Goal: Task Accomplishment & Management: Use online tool/utility

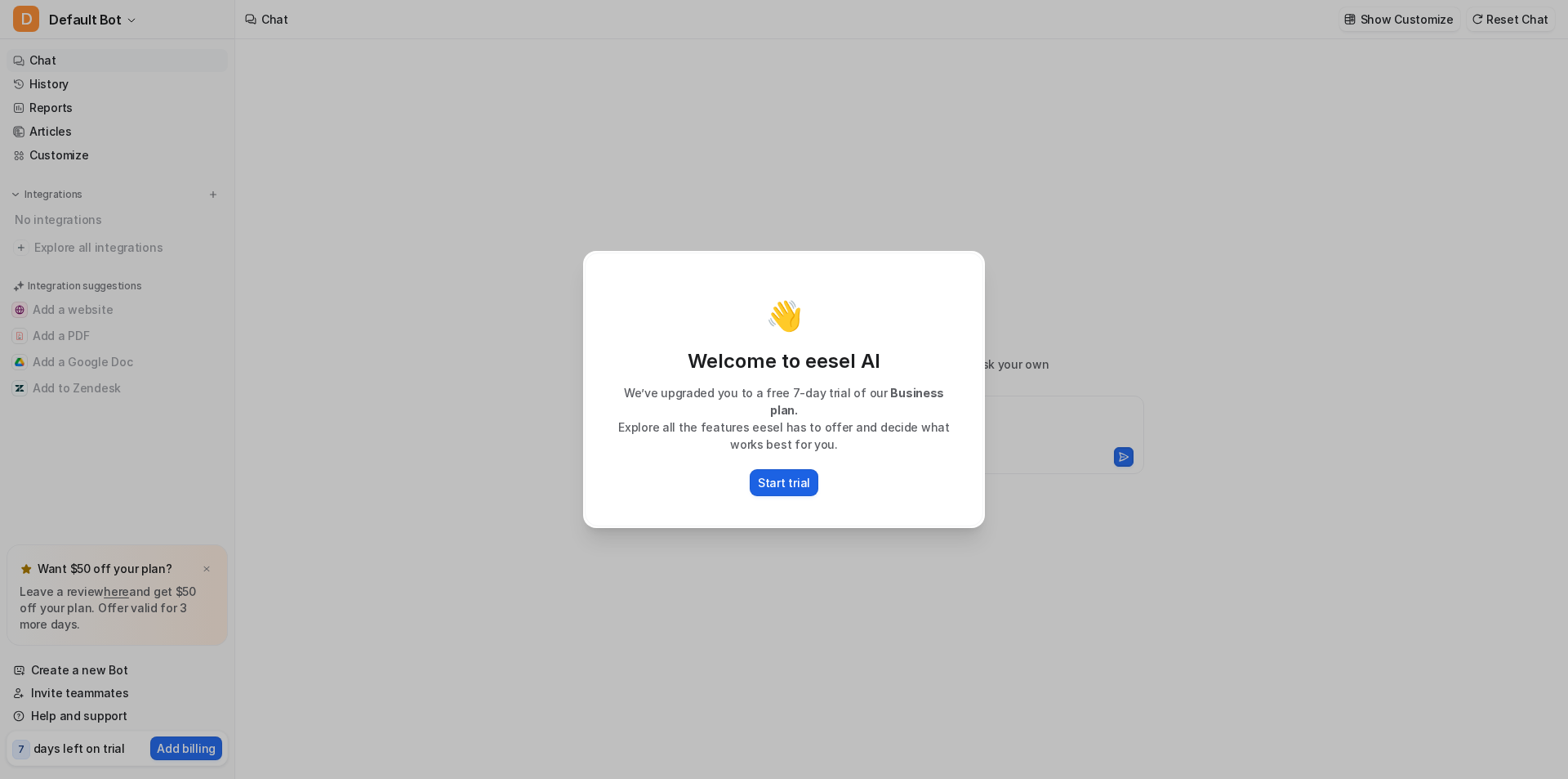
type textarea "**********"
click at [789, 474] on p "Start trial" at bounding box center [784, 483] width 53 height 18
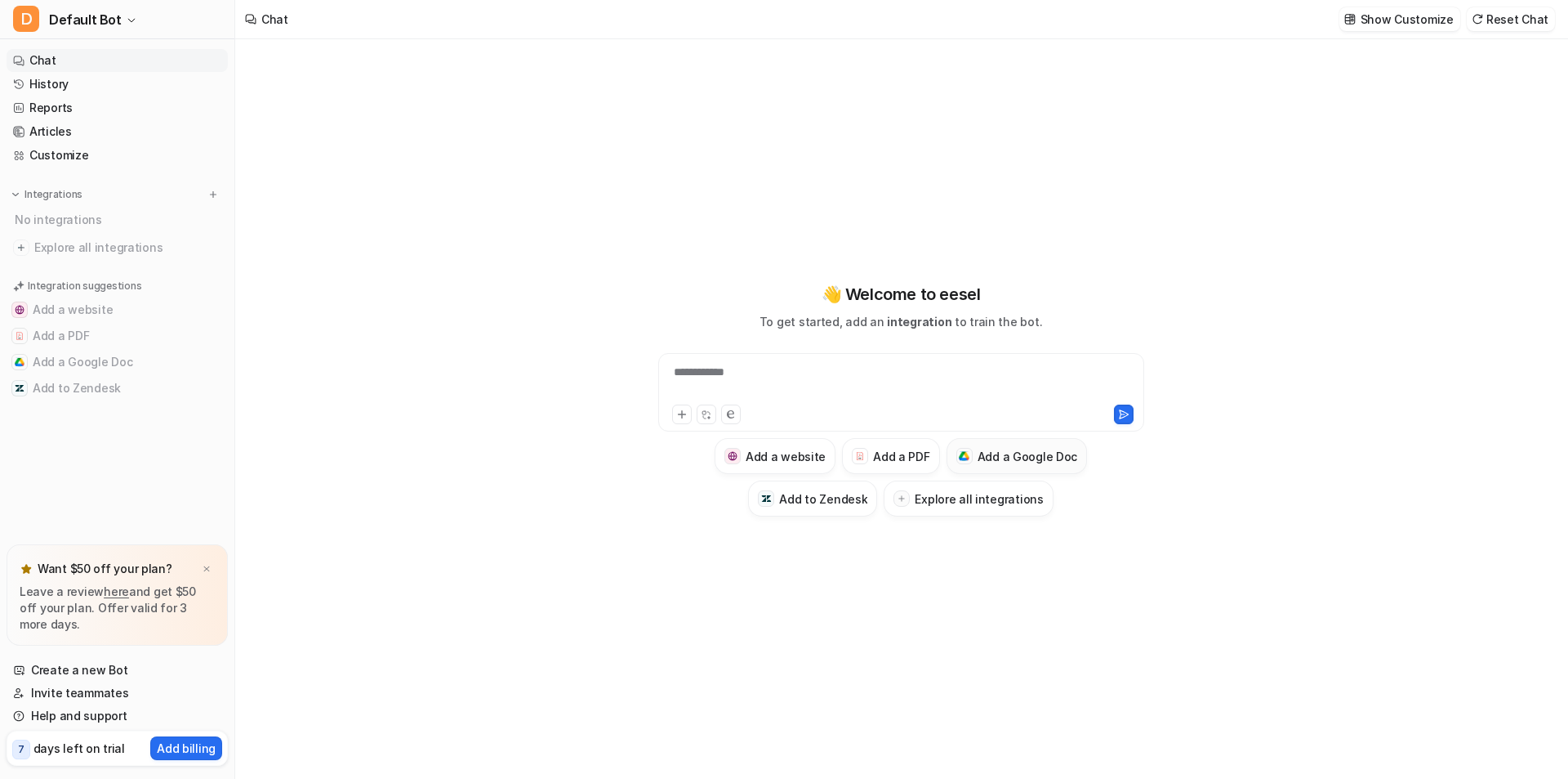
click at [1016, 451] on h3 "Add a Google Doc" at bounding box center [1027, 456] width 100 height 18
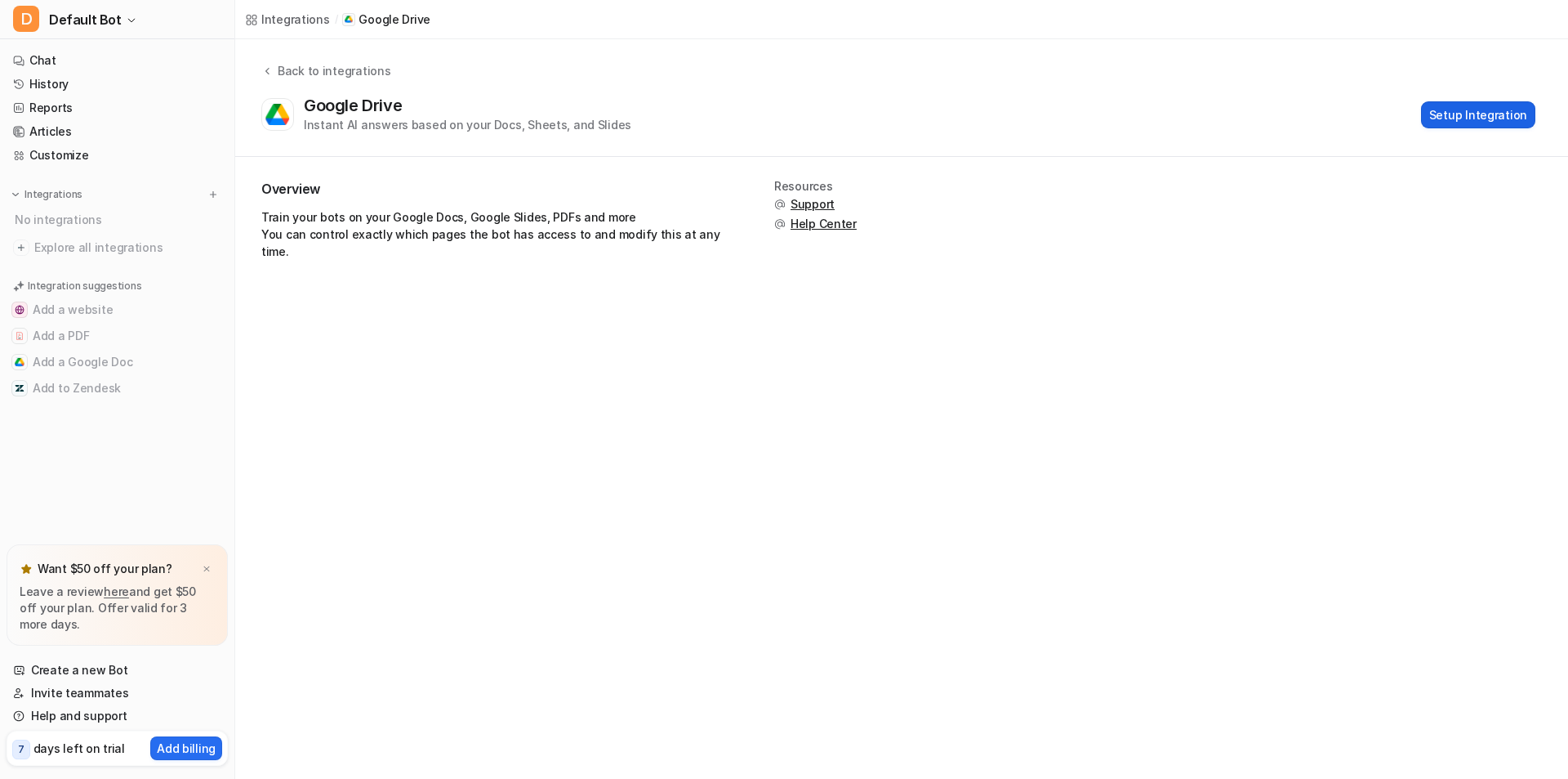
click at [1475, 104] on button "Setup Integration" at bounding box center [1478, 114] width 114 height 27
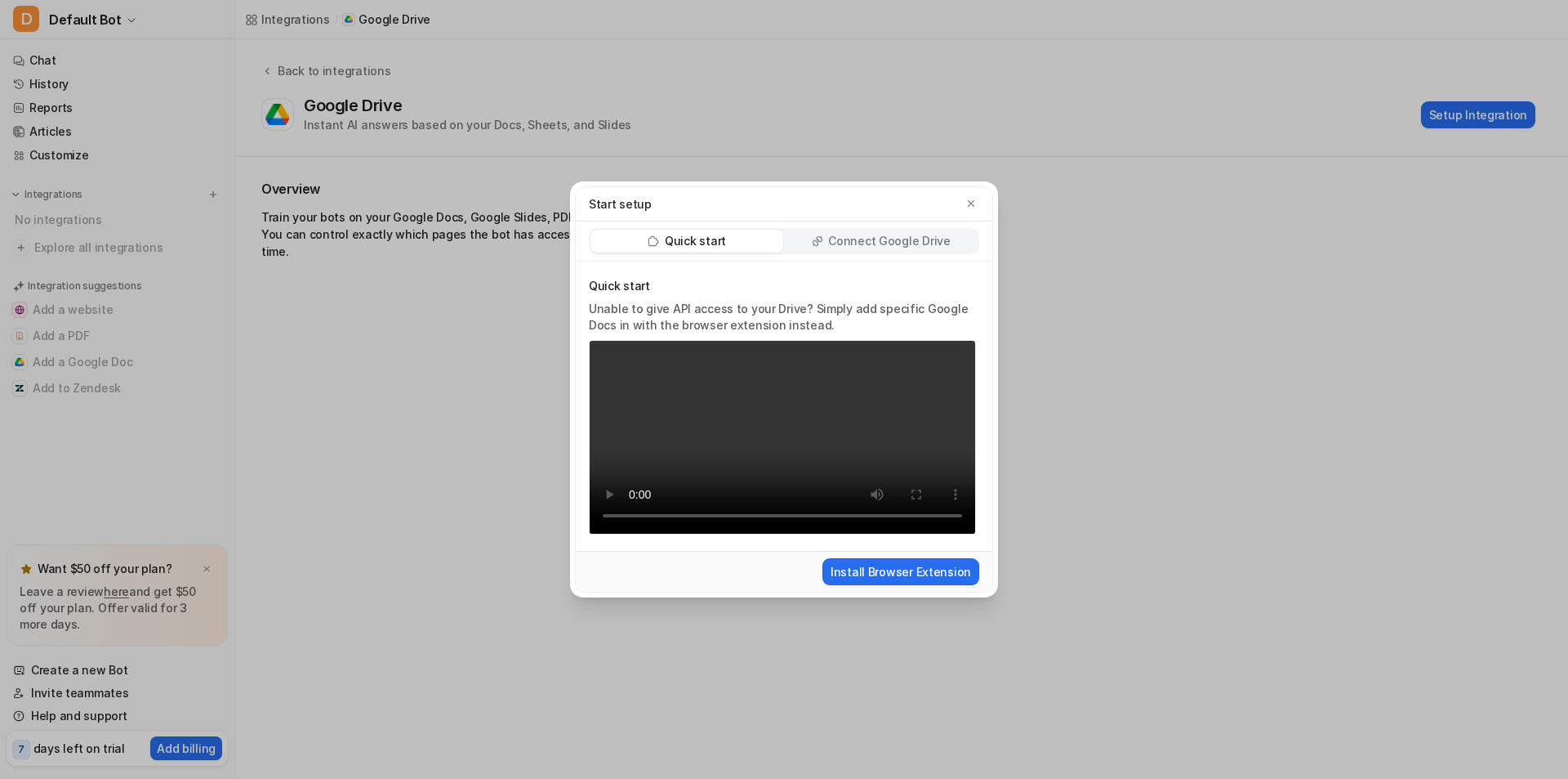
click at [850, 233] on p "Connect Google Drive" at bounding box center [889, 241] width 122 height 17
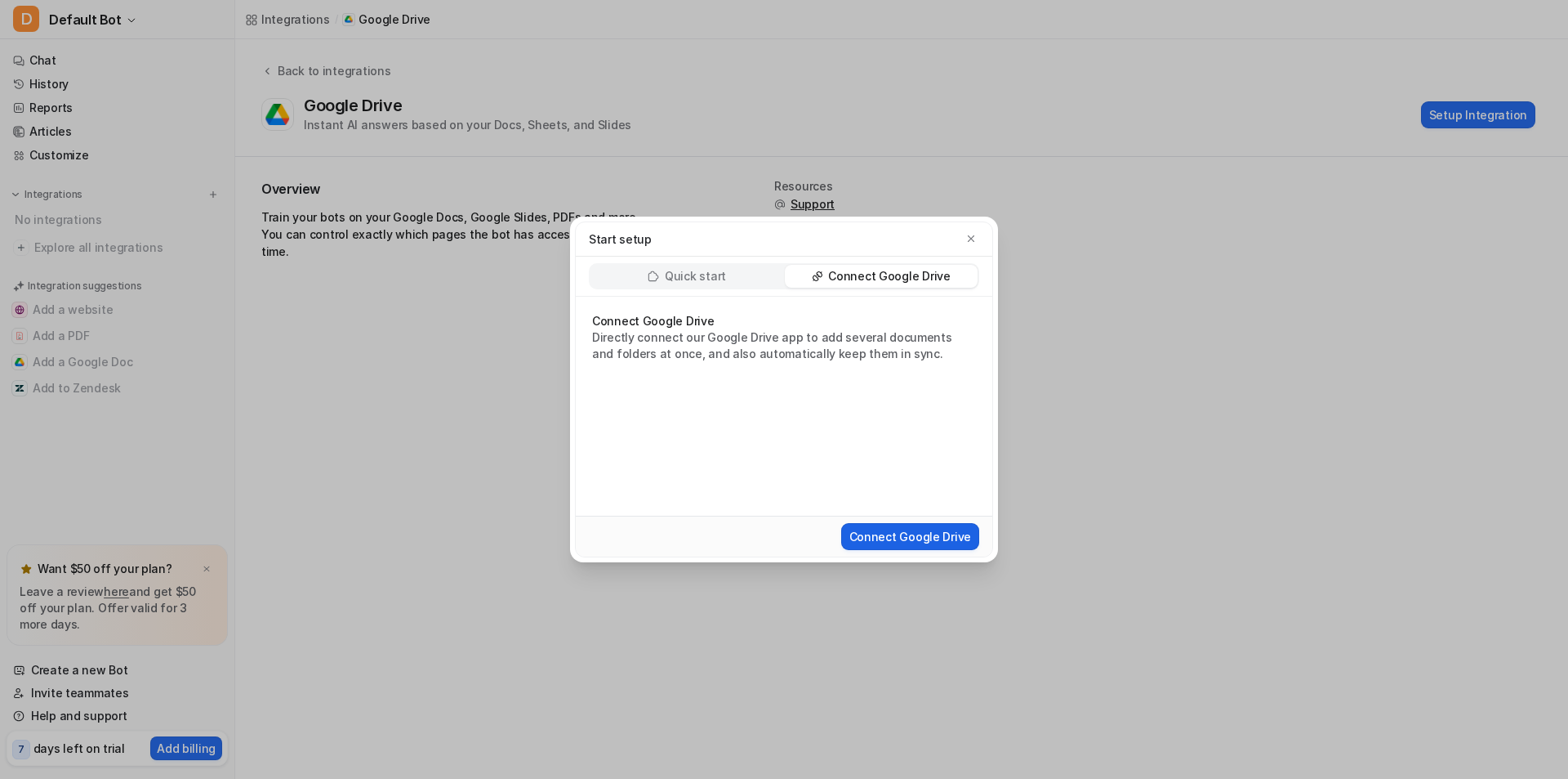
click at [915, 535] on button "Connect Google Drive" at bounding box center [910, 536] width 138 height 27
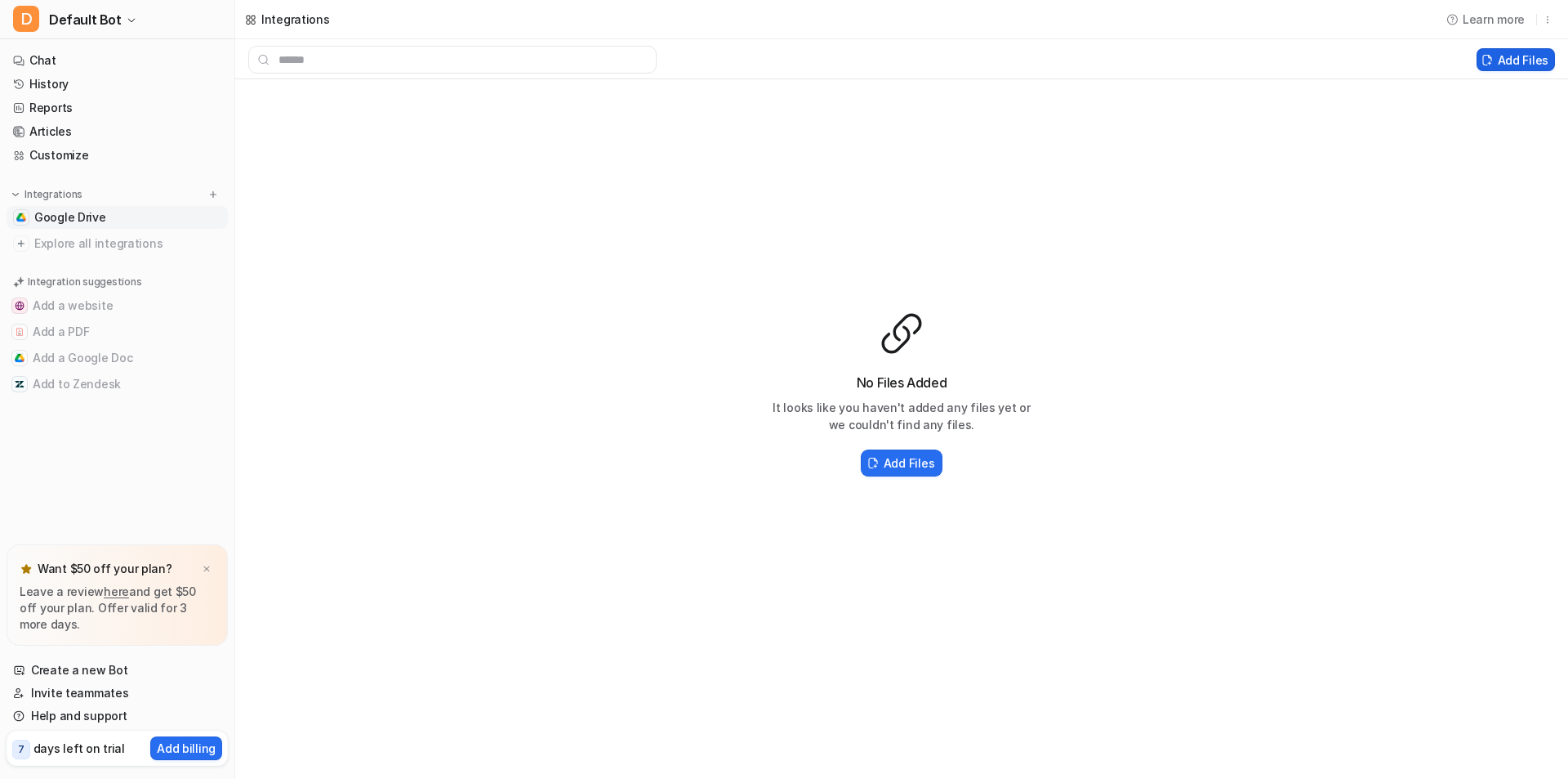
click at [1502, 67] on button "Add Files" at bounding box center [1515, 59] width 78 height 23
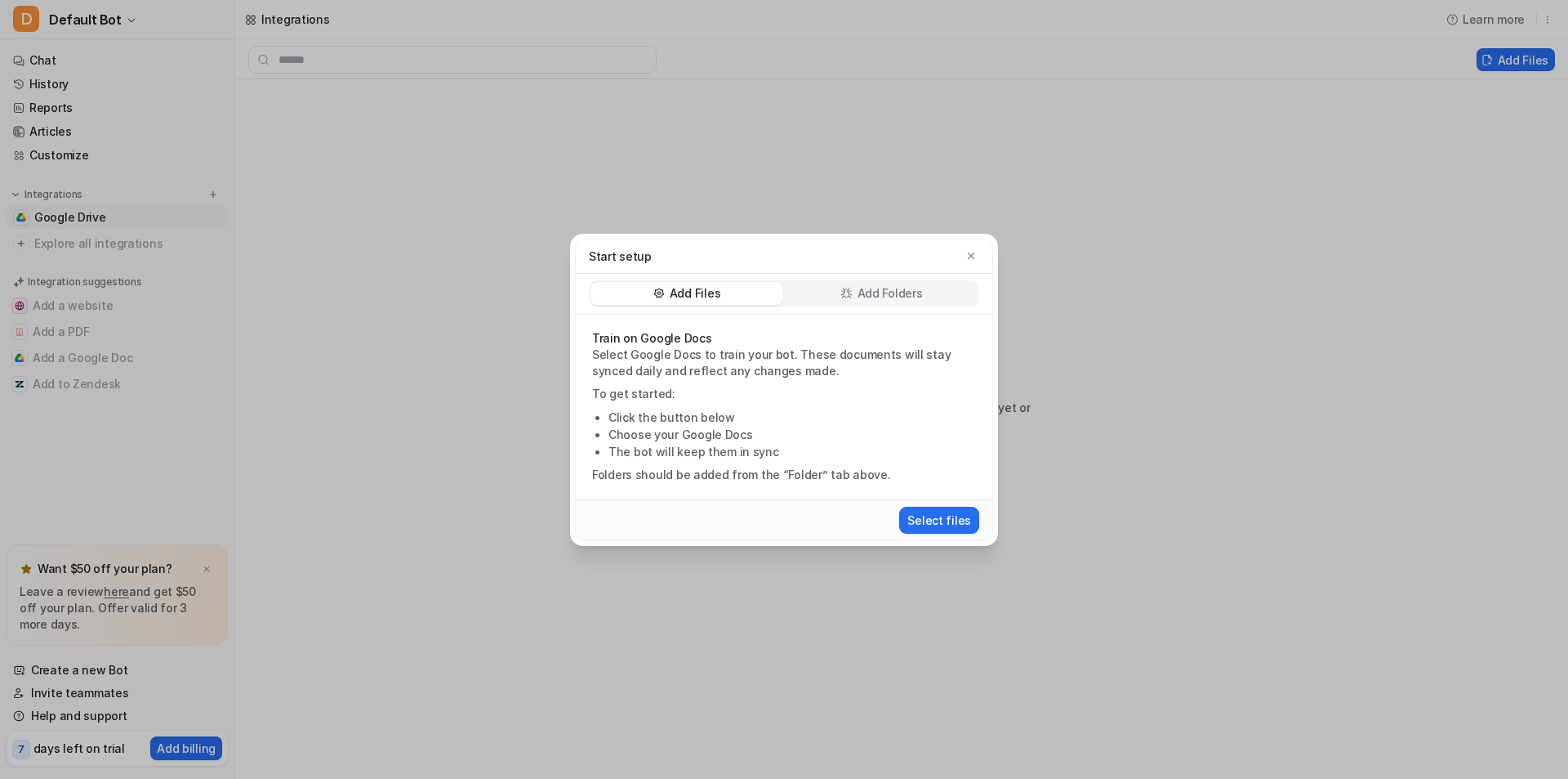
click at [935, 502] on div "Select files" at bounding box center [784, 519] width 416 height 41
click at [946, 516] on button "Select files" at bounding box center [939, 520] width 80 height 27
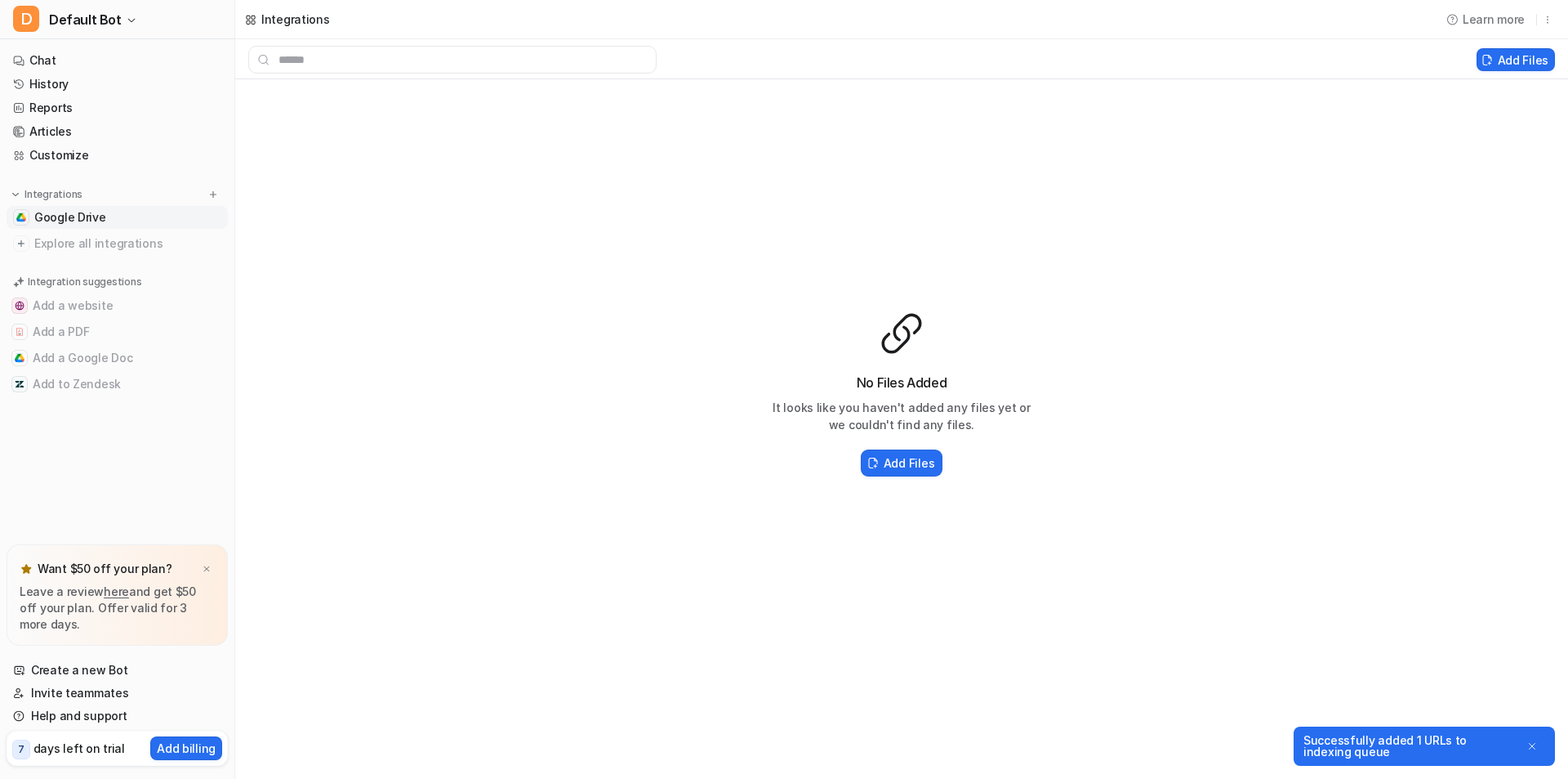
click at [1375, 747] on div "Successfully added 1 URLs to indexing queue" at bounding box center [1409, 746] width 213 height 23
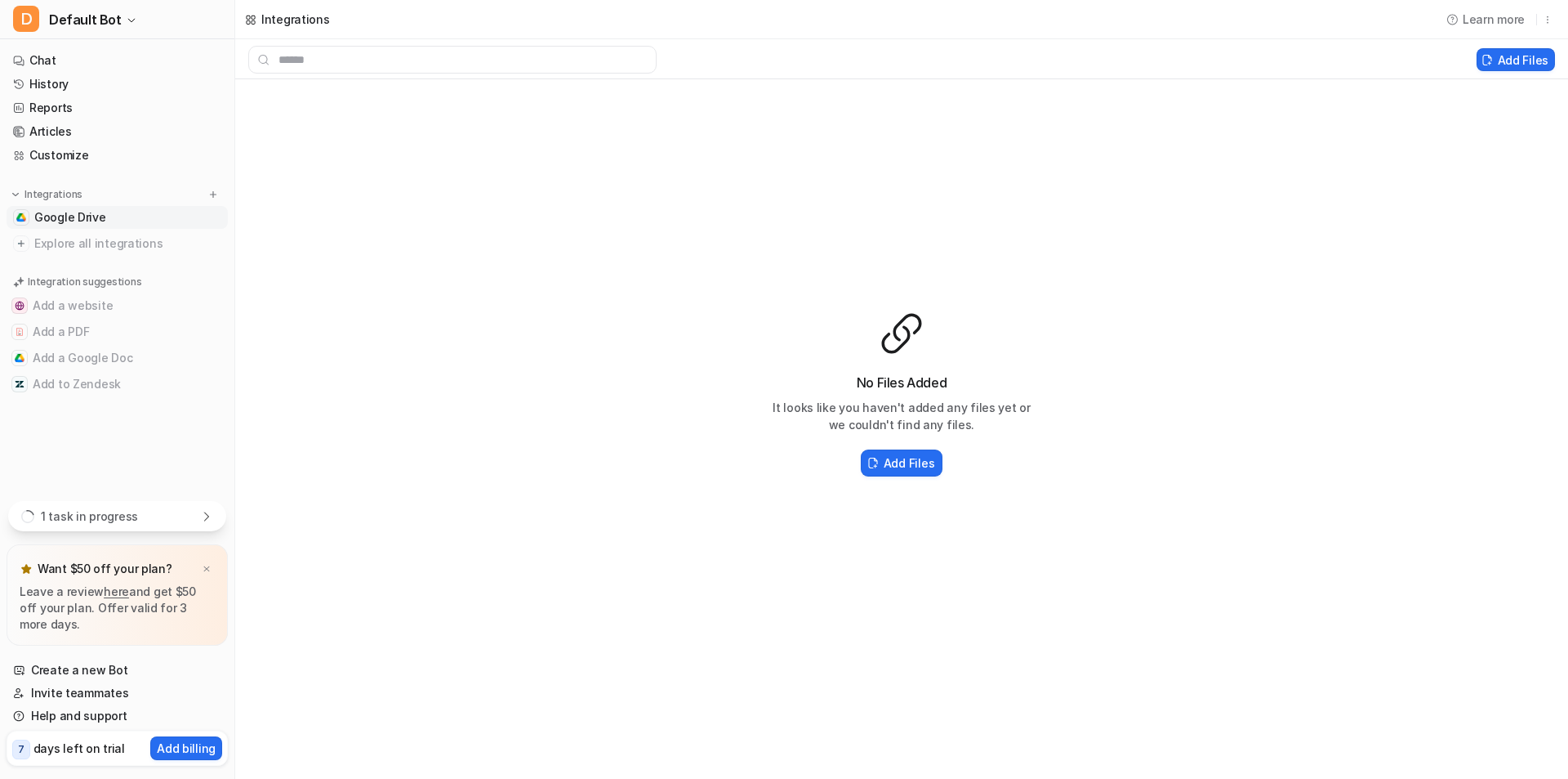
click at [83, 212] on span "Google Drive" at bounding box center [70, 218] width 72 height 17
click at [934, 461] on button "Add Files" at bounding box center [901, 463] width 82 height 27
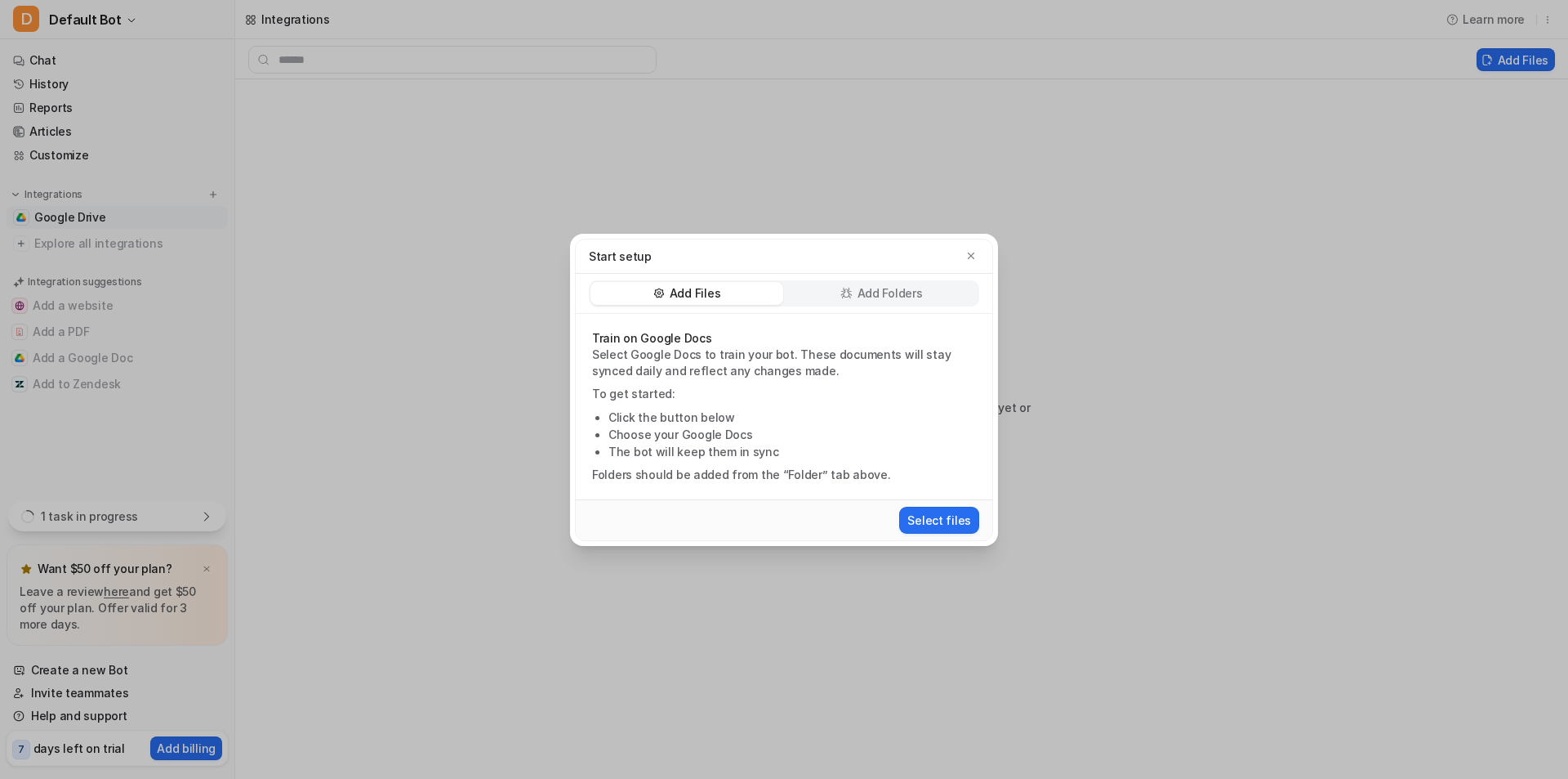
click at [941, 538] on div "Select files" at bounding box center [784, 519] width 416 height 41
click at [937, 534] on div "Select files" at bounding box center [784, 520] width 403 height 30
click at [935, 528] on button "Select files" at bounding box center [939, 520] width 80 height 27
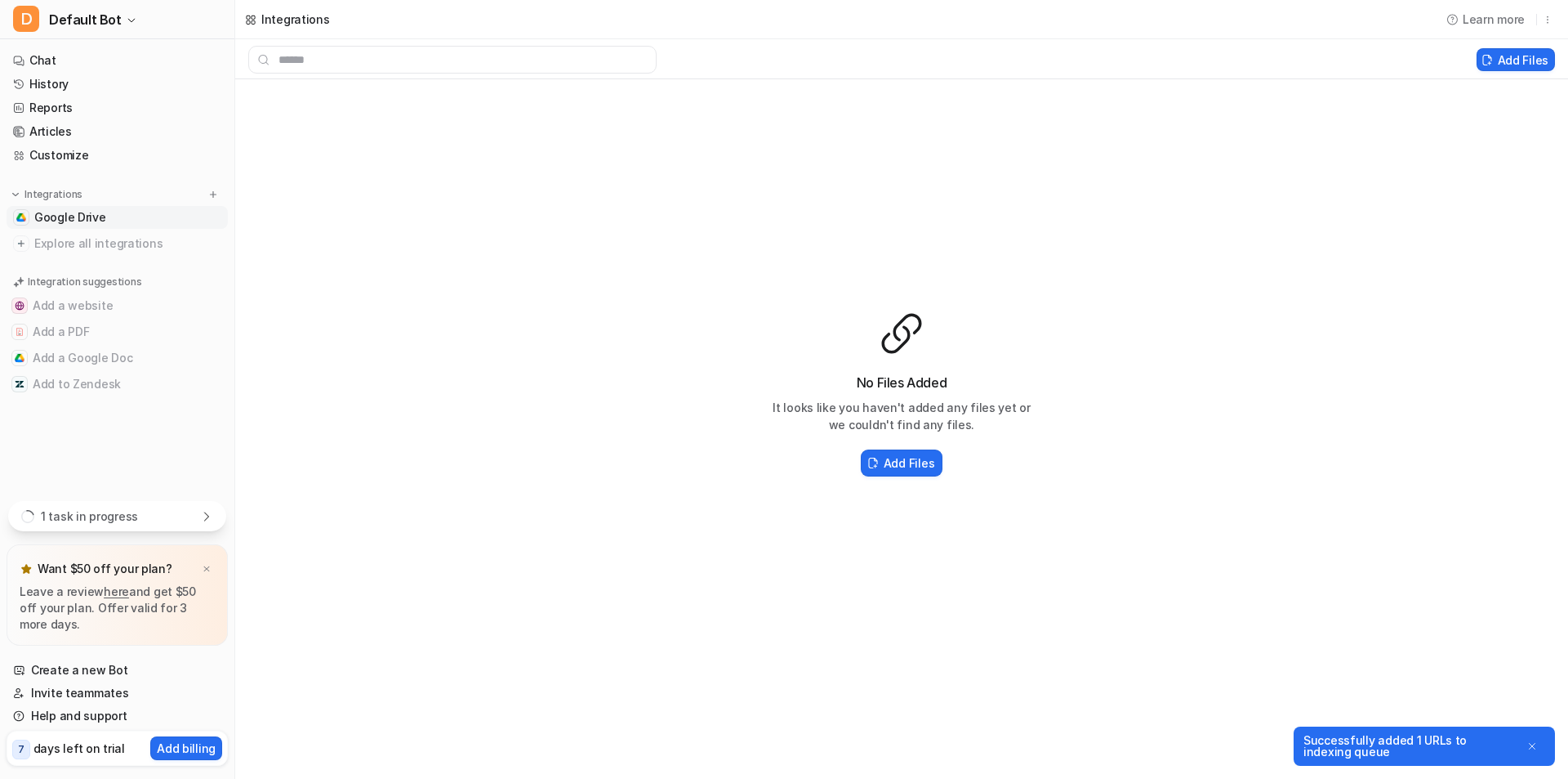
click at [1428, 748] on div "Successfully added 1 URLs to indexing queue" at bounding box center [1409, 746] width 213 height 23
click at [91, 63] on link "Chat" at bounding box center [117, 60] width 221 height 23
click at [61, 67] on link "Chat" at bounding box center [117, 60] width 221 height 23
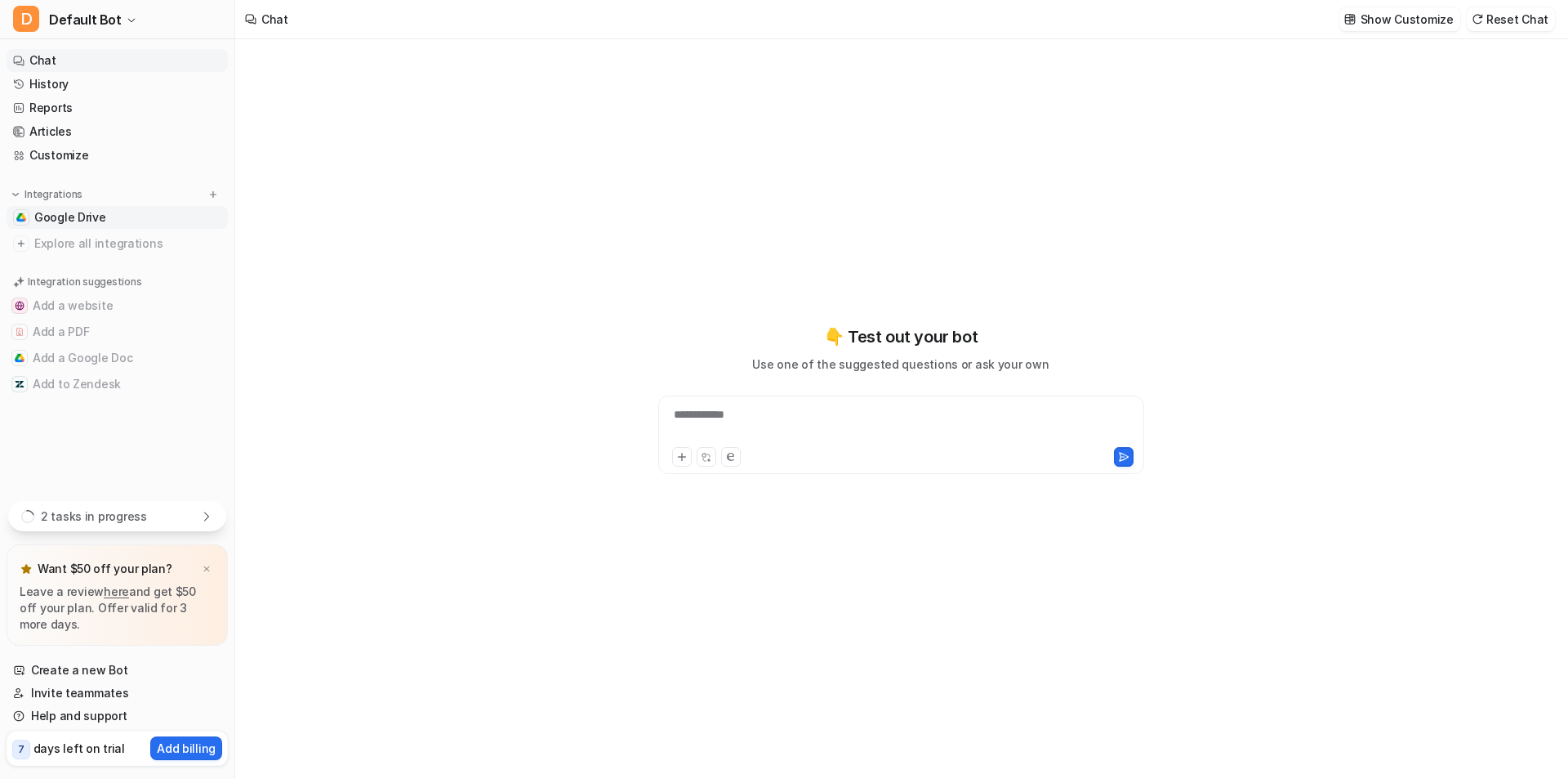
click at [106, 228] on link "Google Drive" at bounding box center [117, 217] width 221 height 23
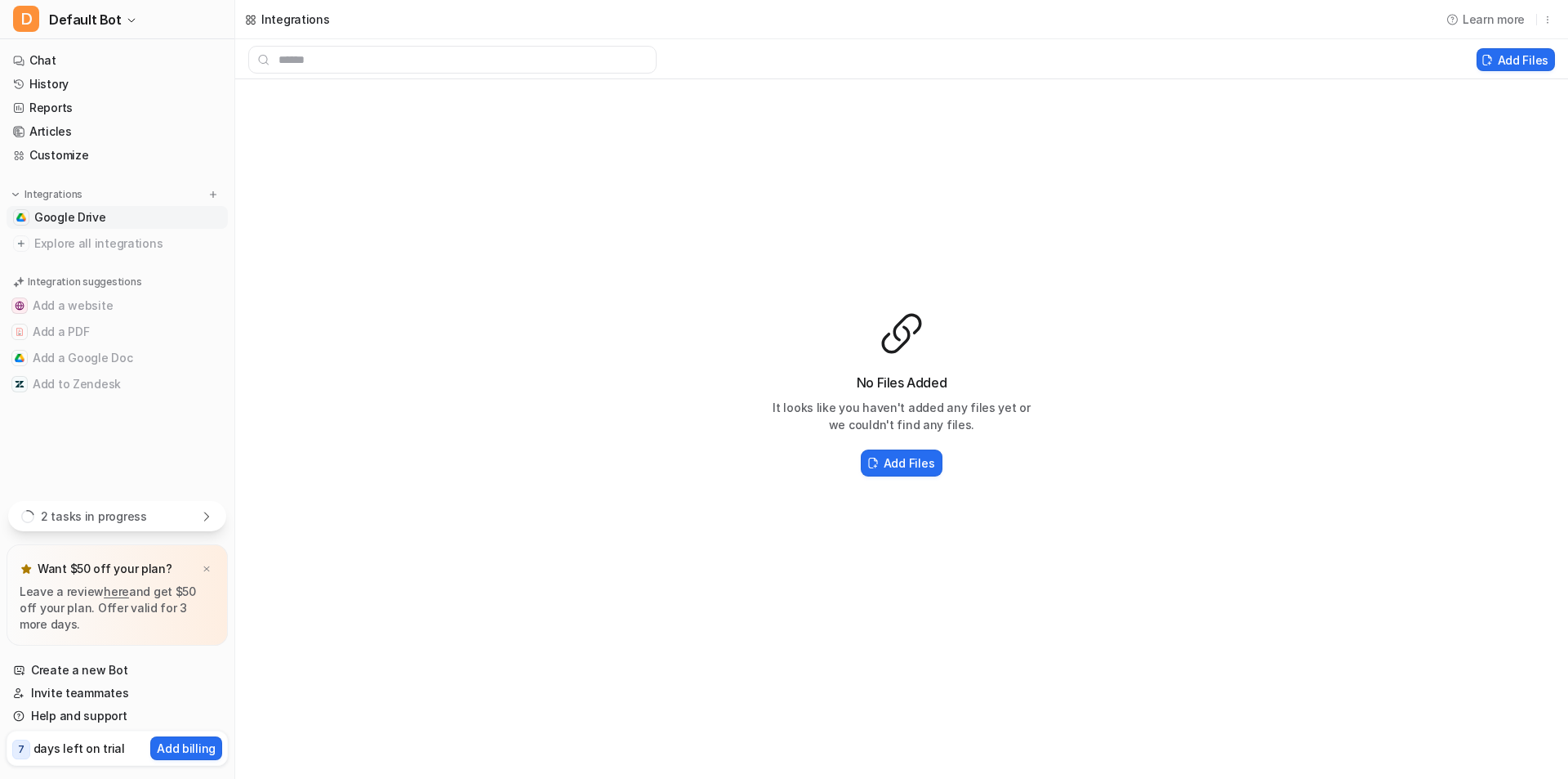
click at [144, 524] on div "2 tasks in progress" at bounding box center [117, 516] width 218 height 30
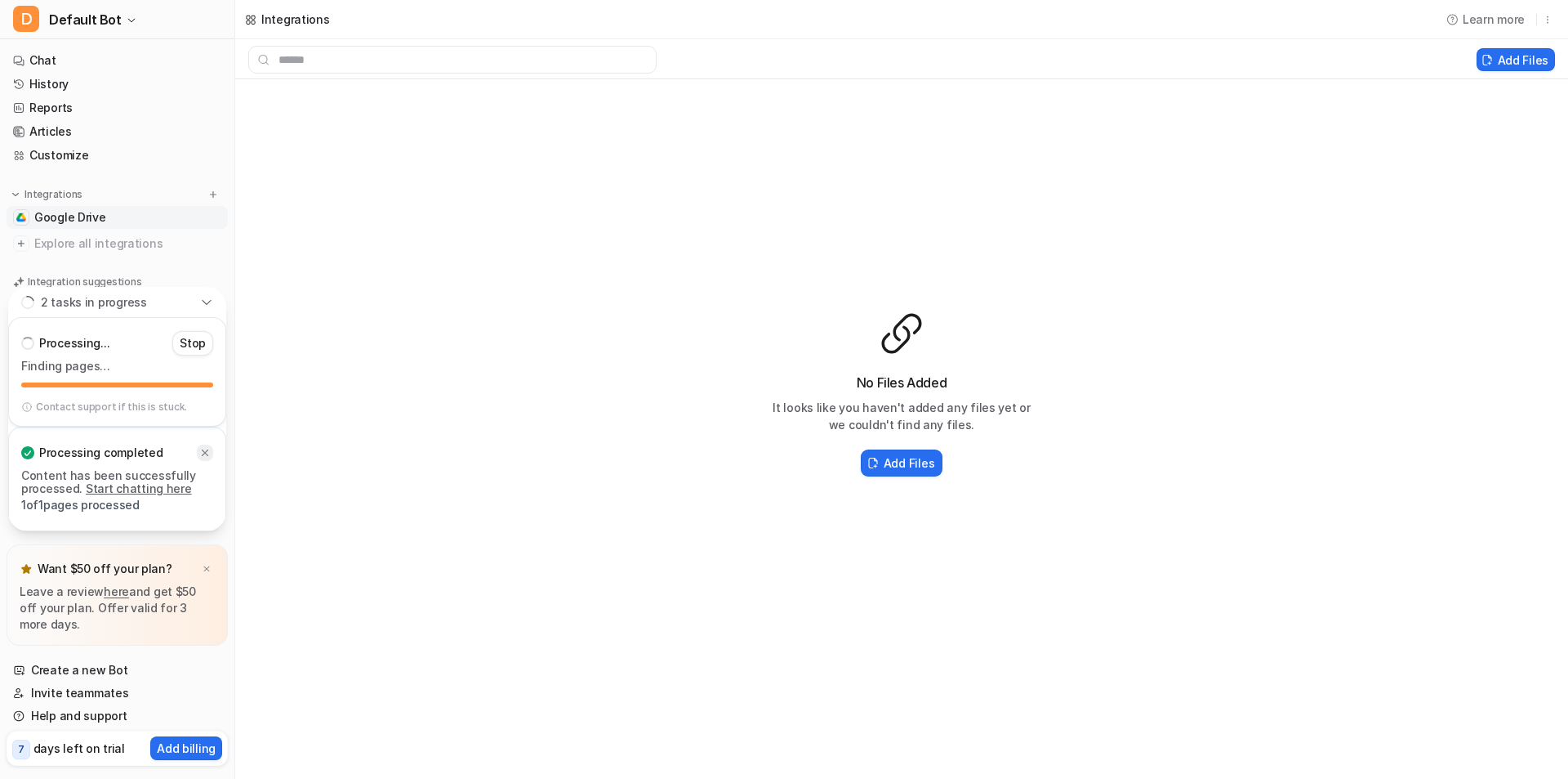
click at [205, 455] on icon at bounding box center [205, 453] width 12 height 12
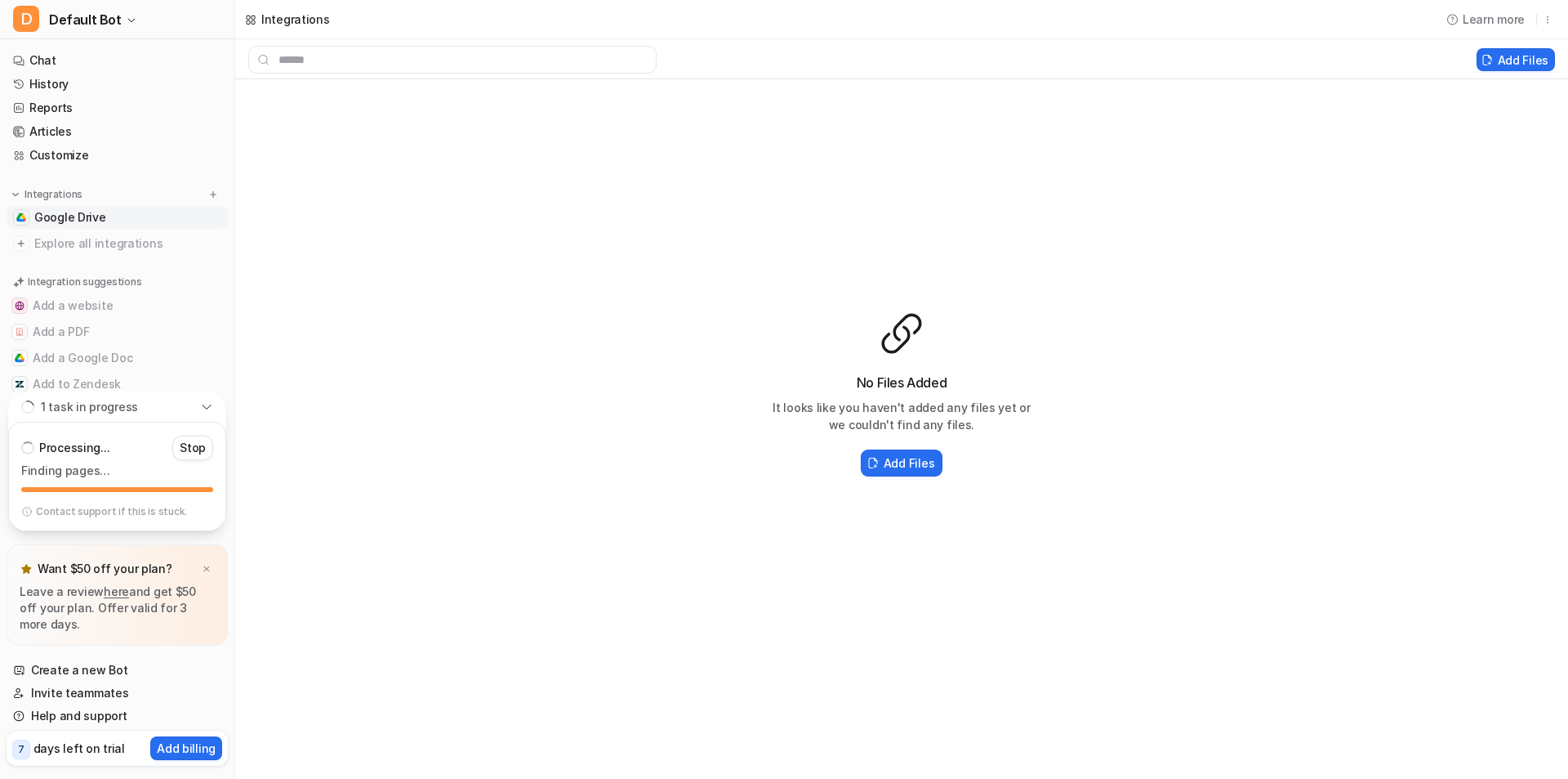
click at [118, 474] on p "Finding pages…" at bounding box center [117, 471] width 192 height 13
click at [126, 518] on div "Processing... Stop Finding pages… Contact support if this is stuck." at bounding box center [117, 476] width 218 height 109
click at [126, 513] on p "Contact support if this is stuck." at bounding box center [111, 512] width 151 height 13
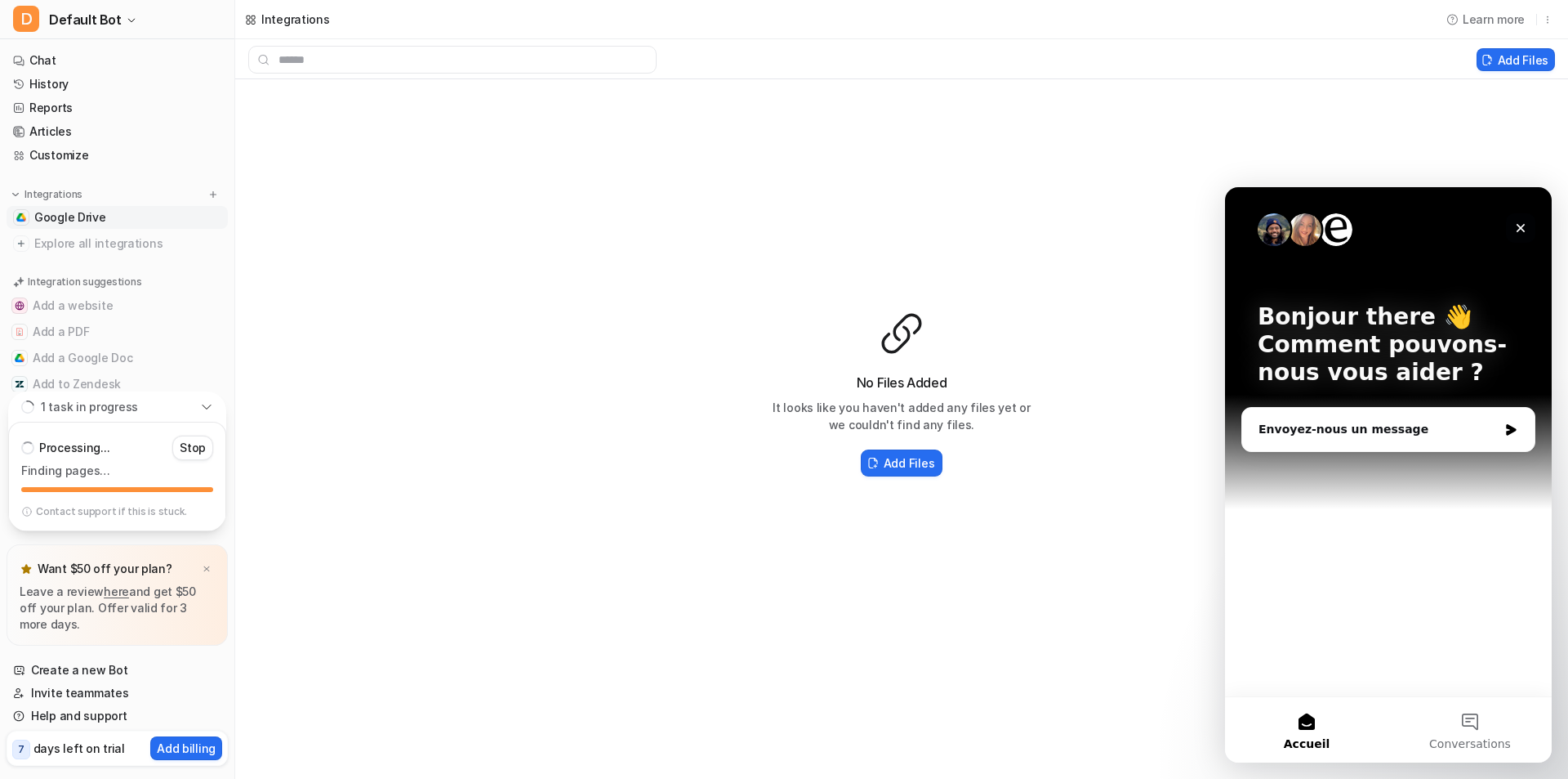
click at [1520, 232] on icon "Fermer" at bounding box center [1520, 228] width 13 height 13
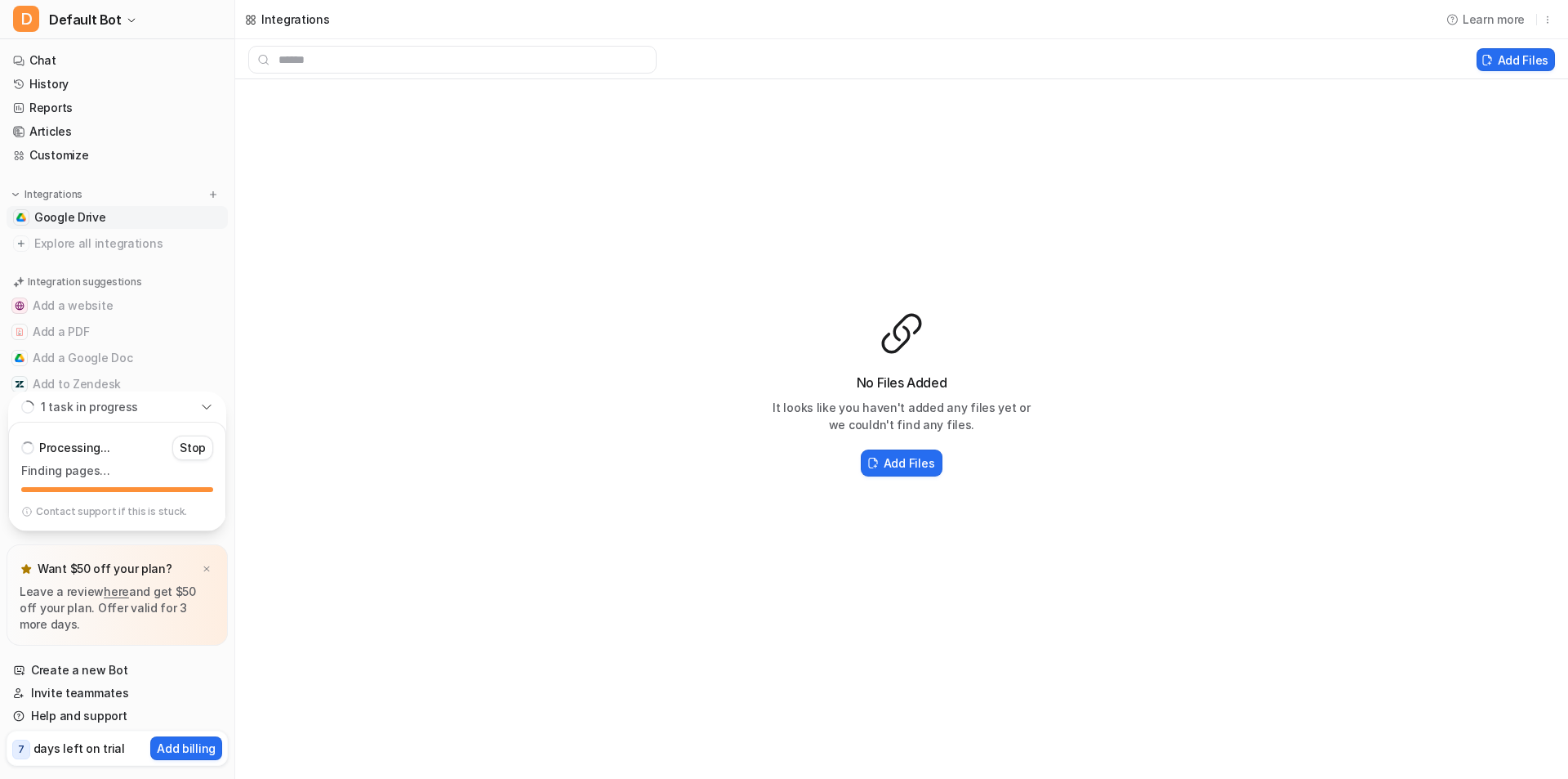
click at [919, 448] on div "Add Files" at bounding box center [901, 463] width 261 height 33
click at [917, 457] on h2 "Add Files" at bounding box center [909, 463] width 51 height 18
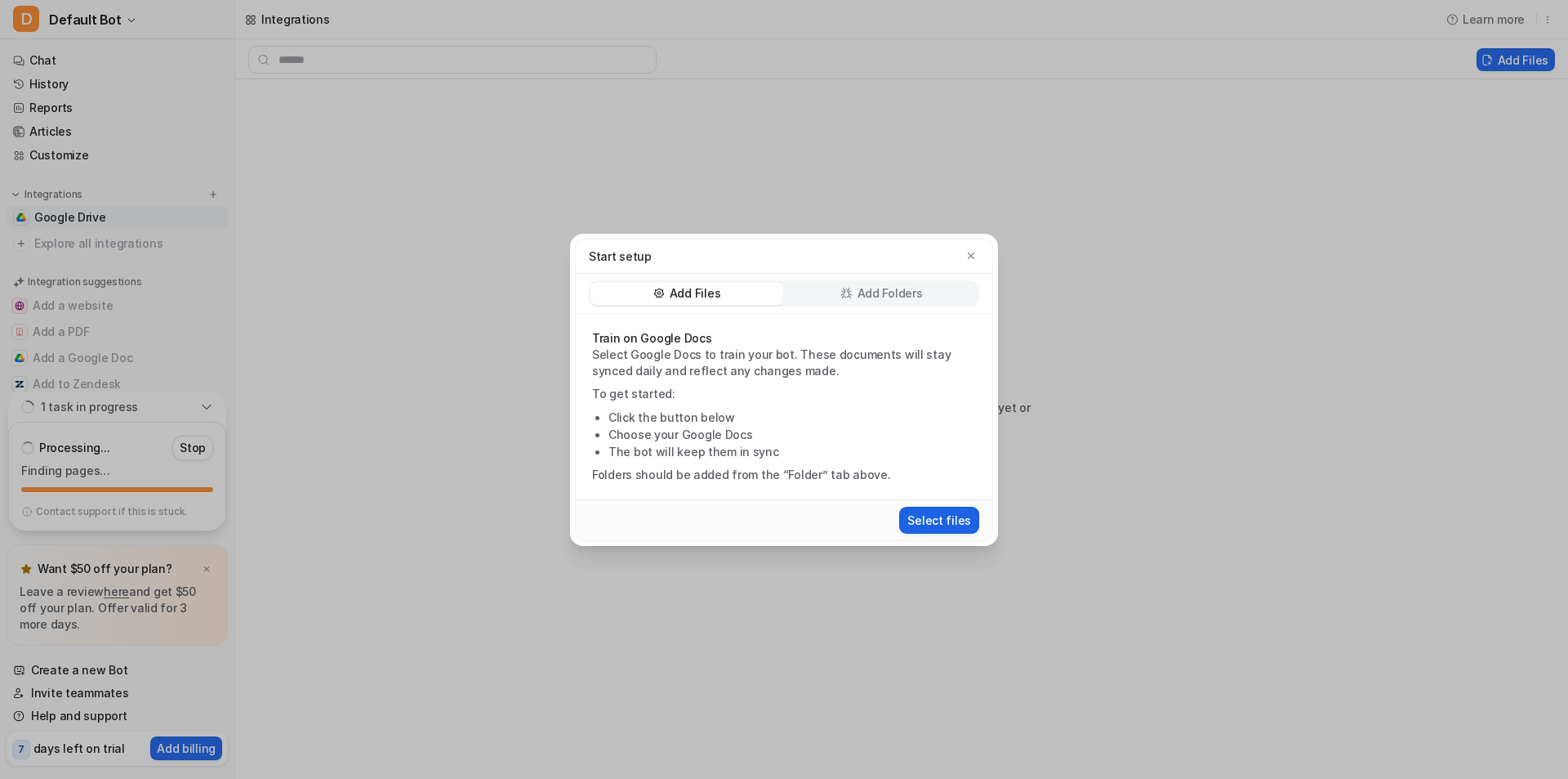
click at [951, 525] on button "Select files" at bounding box center [939, 520] width 80 height 27
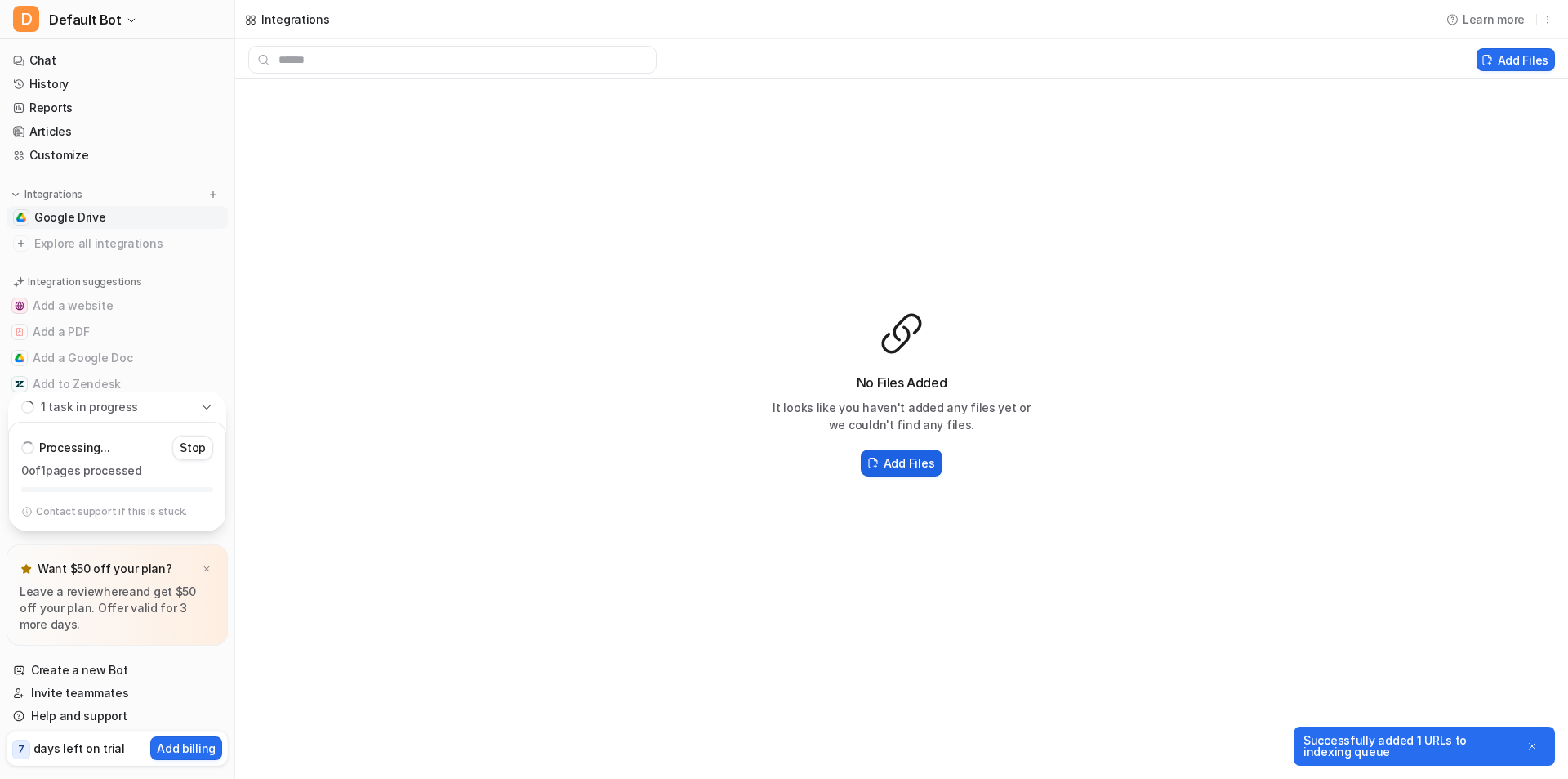
click at [902, 449] on button "Add Files" at bounding box center [901, 463] width 82 height 27
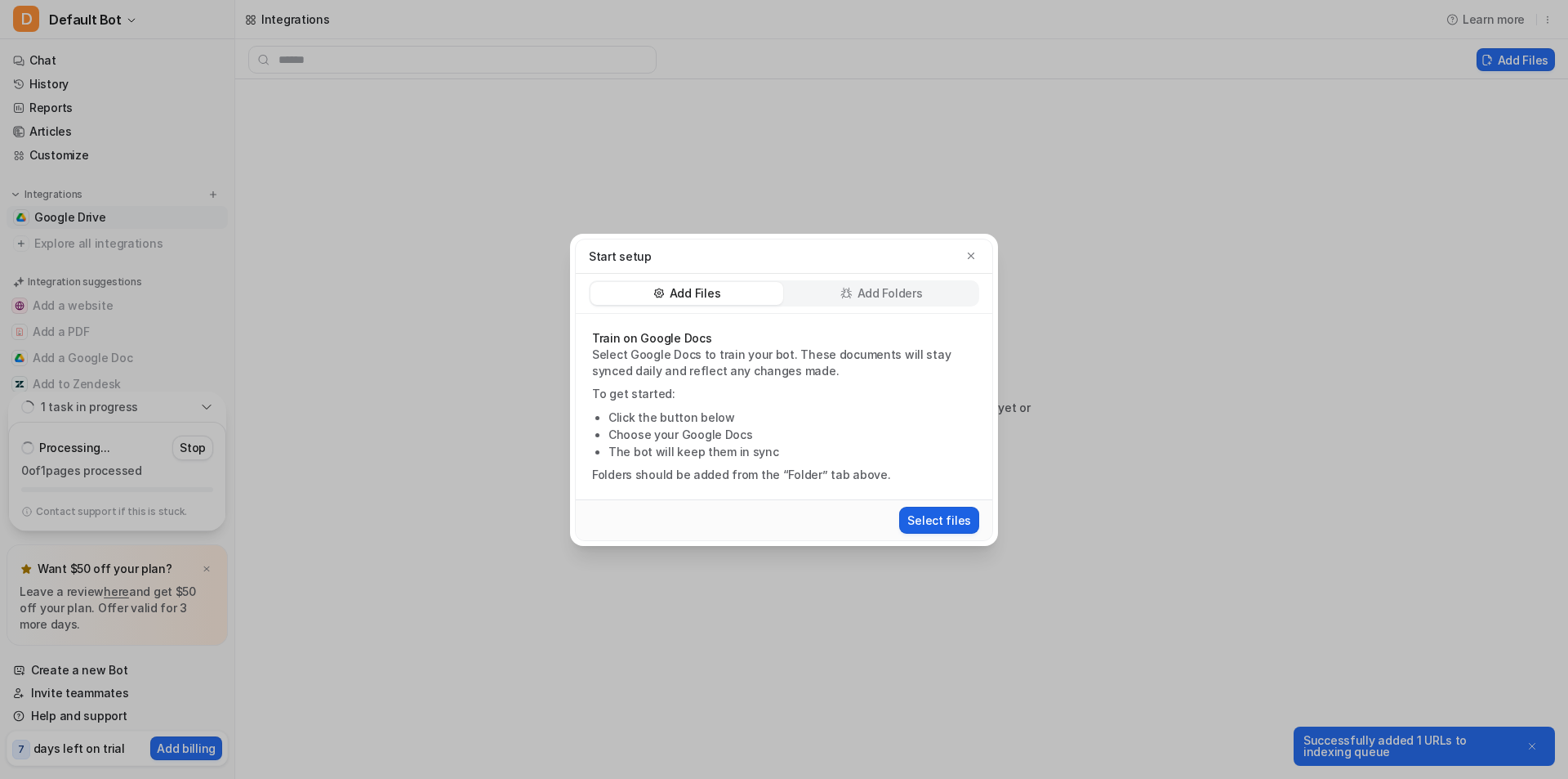
click at [925, 518] on button "Select files" at bounding box center [939, 520] width 80 height 27
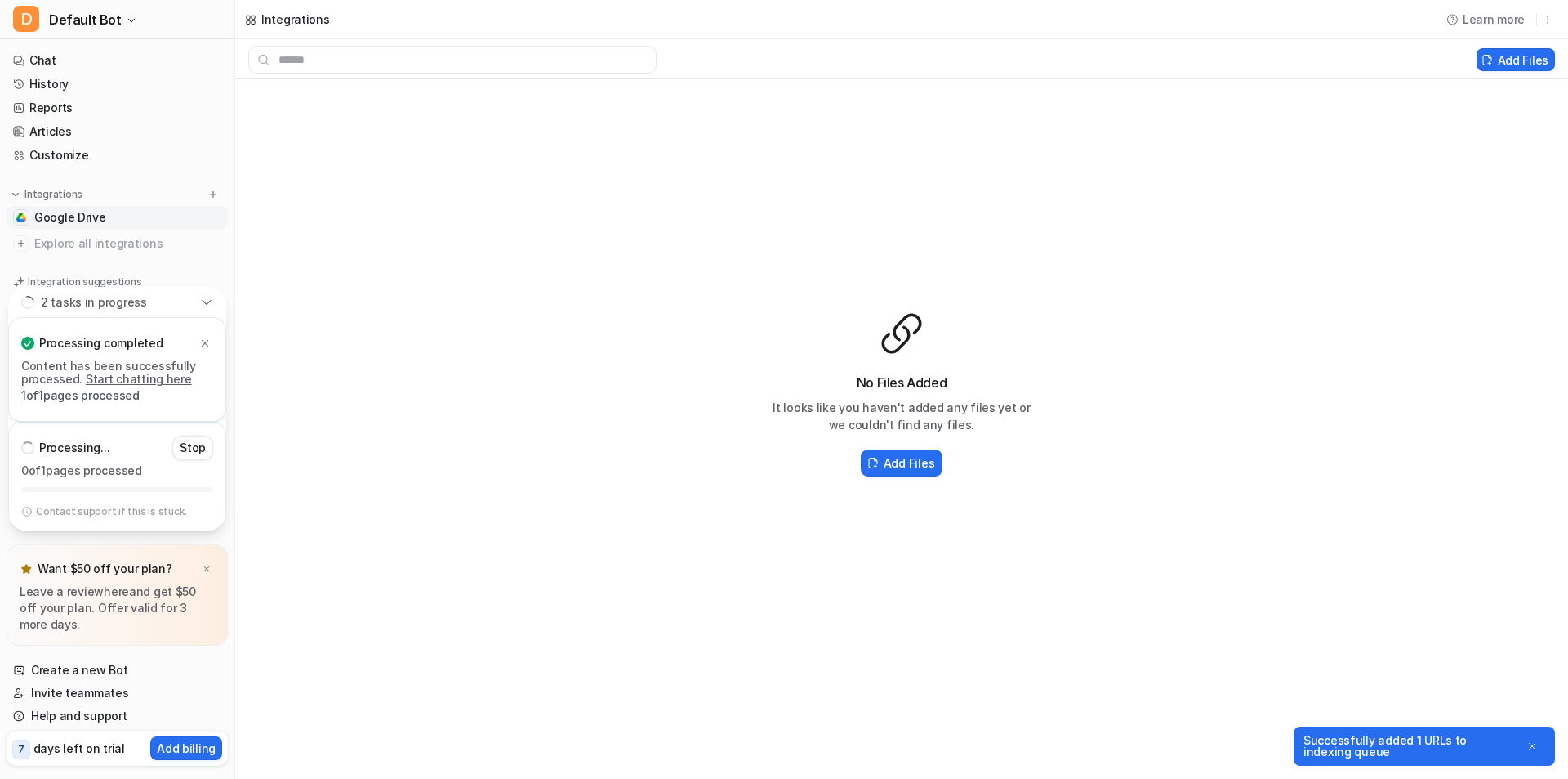
click at [903, 448] on div "Add Files" at bounding box center [901, 463] width 261 height 33
click at [889, 471] on h2 "Add Files" at bounding box center [909, 463] width 51 height 18
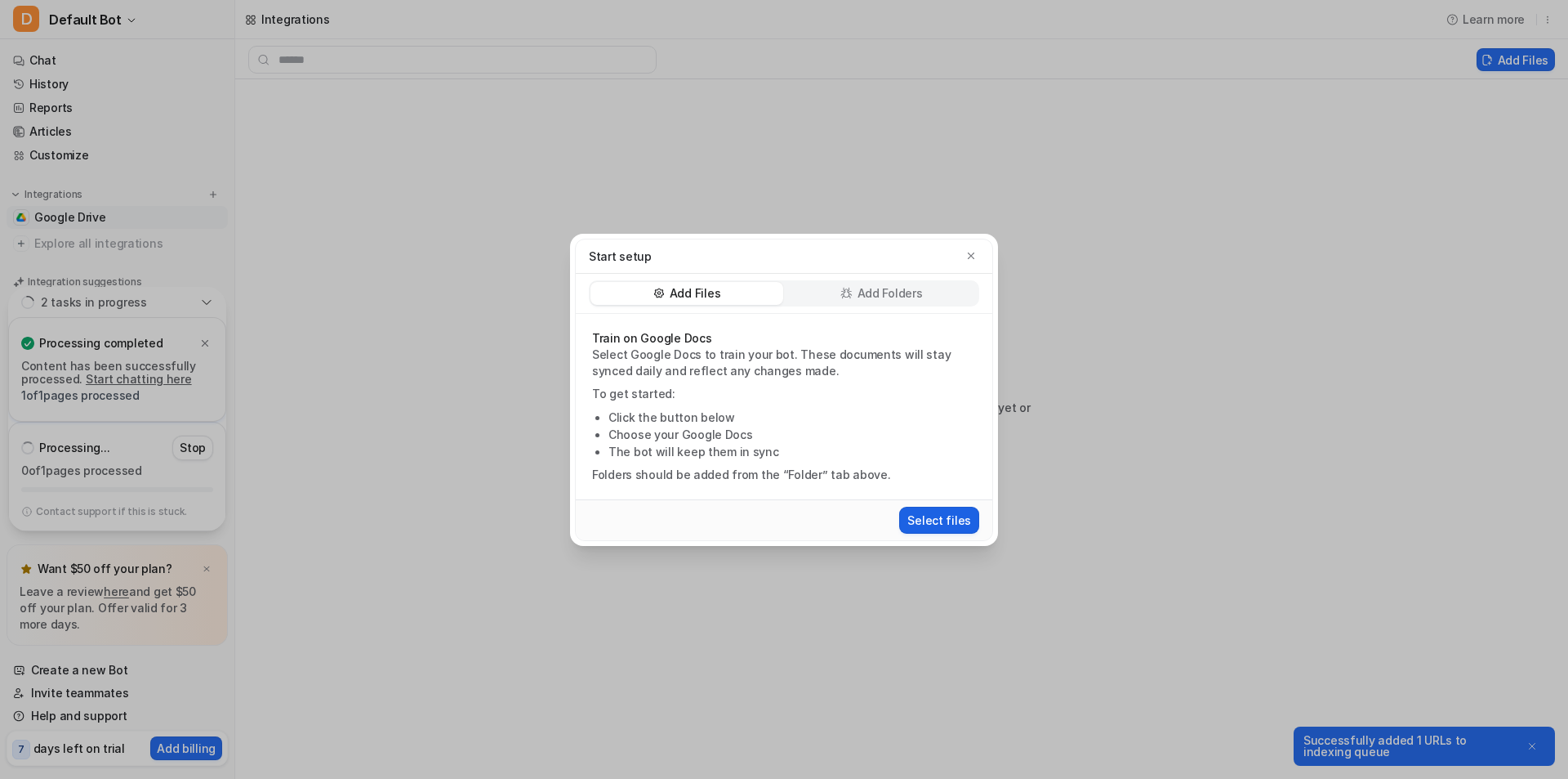
click at [930, 522] on button "Select files" at bounding box center [939, 520] width 80 height 27
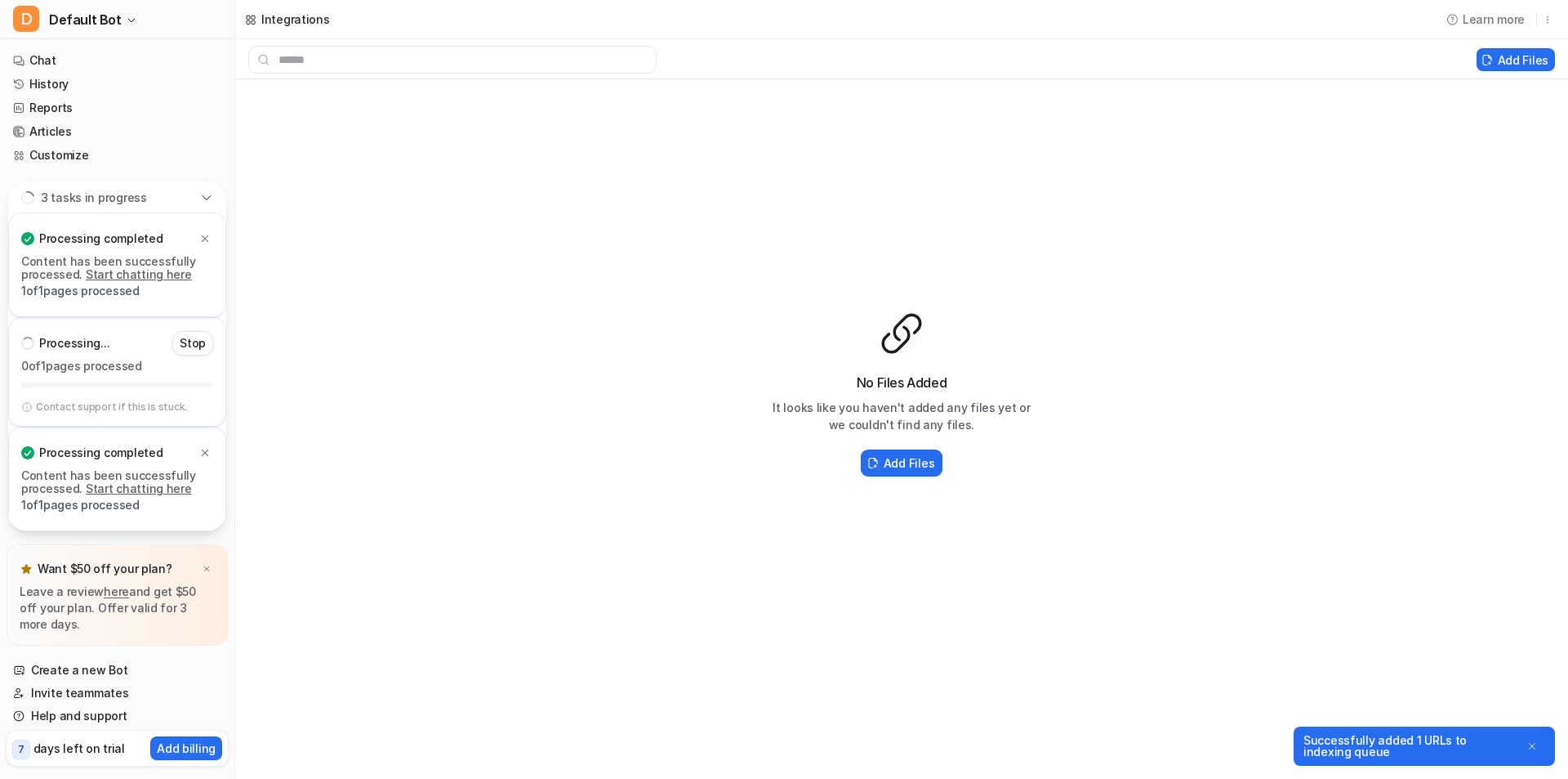
click at [103, 240] on p "Processing completed" at bounding box center [101, 239] width 124 height 17
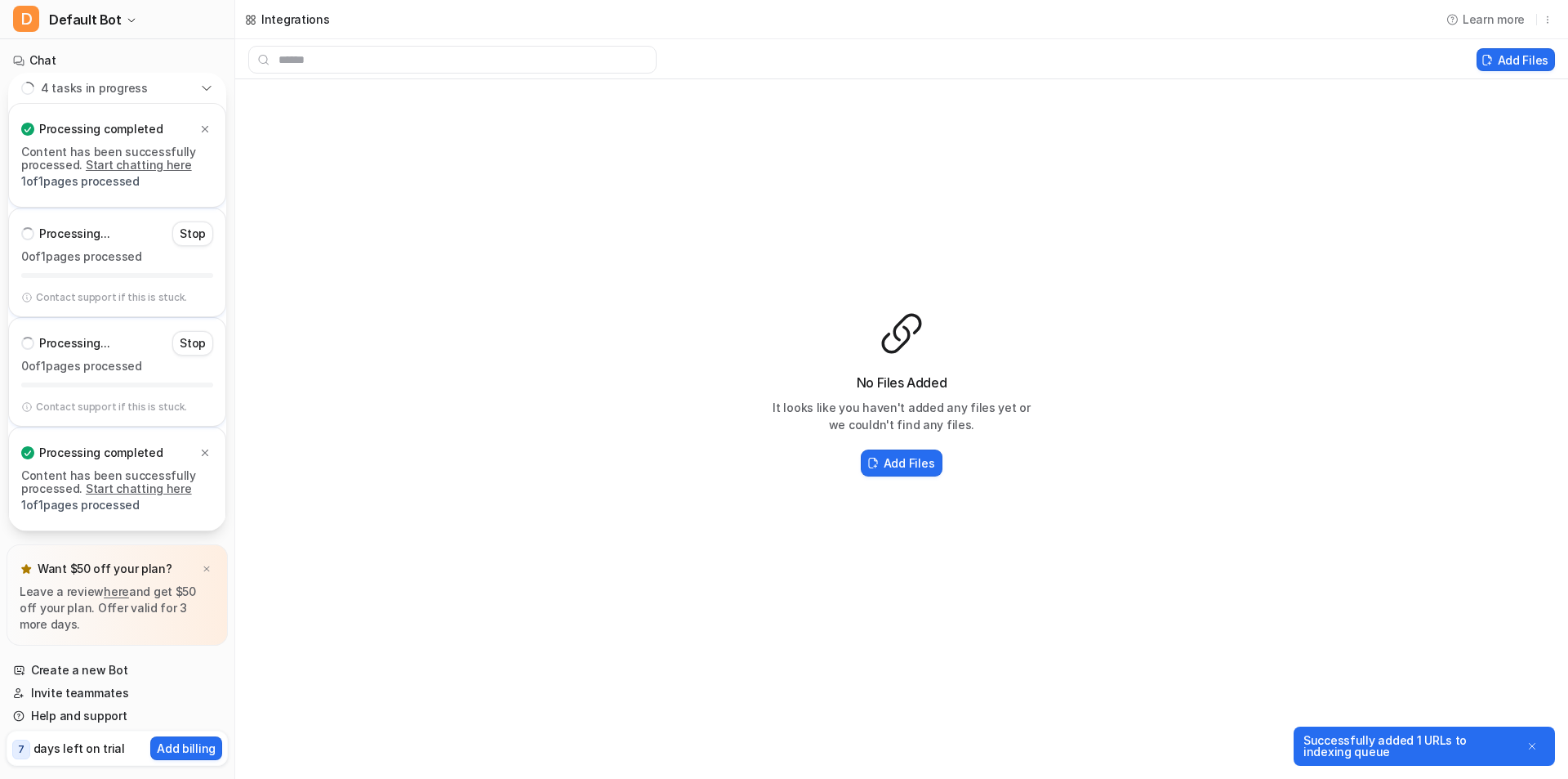
click at [137, 276] on div at bounding box center [117, 276] width 192 height 5
click at [139, 164] on link "Start chatting here" at bounding box center [139, 164] width 106 height 14
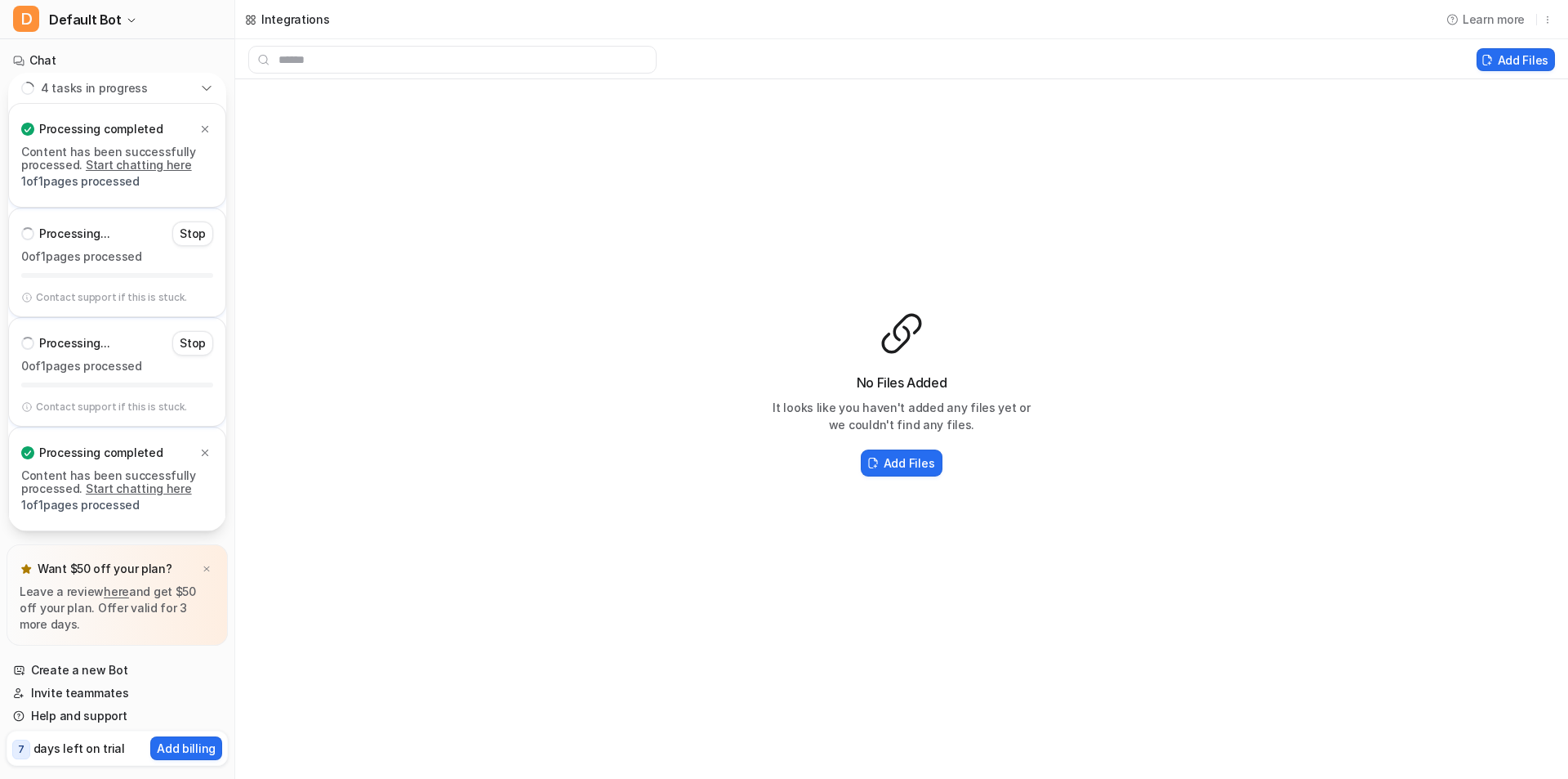
click at [139, 165] on link "Start chatting here" at bounding box center [139, 164] width 106 height 14
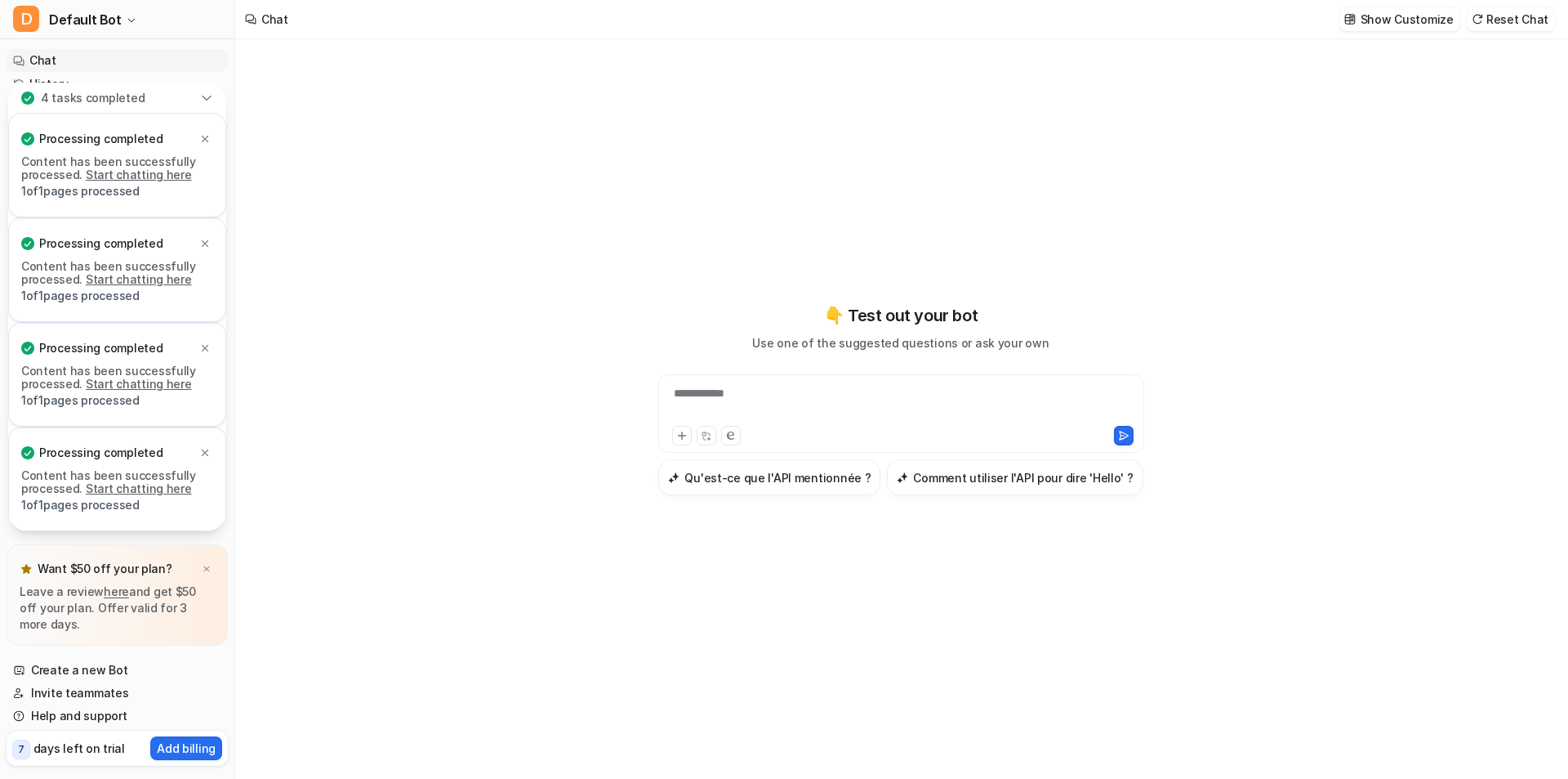
click at [133, 144] on p "Processing completed" at bounding box center [101, 139] width 124 height 17
click at [130, 167] on p "Content has been successfully processed. Start chatting here" at bounding box center [117, 168] width 192 height 26
click at [134, 173] on link "Start chatting here" at bounding box center [139, 175] width 106 height 14
click at [208, 135] on icon at bounding box center [205, 139] width 12 height 12
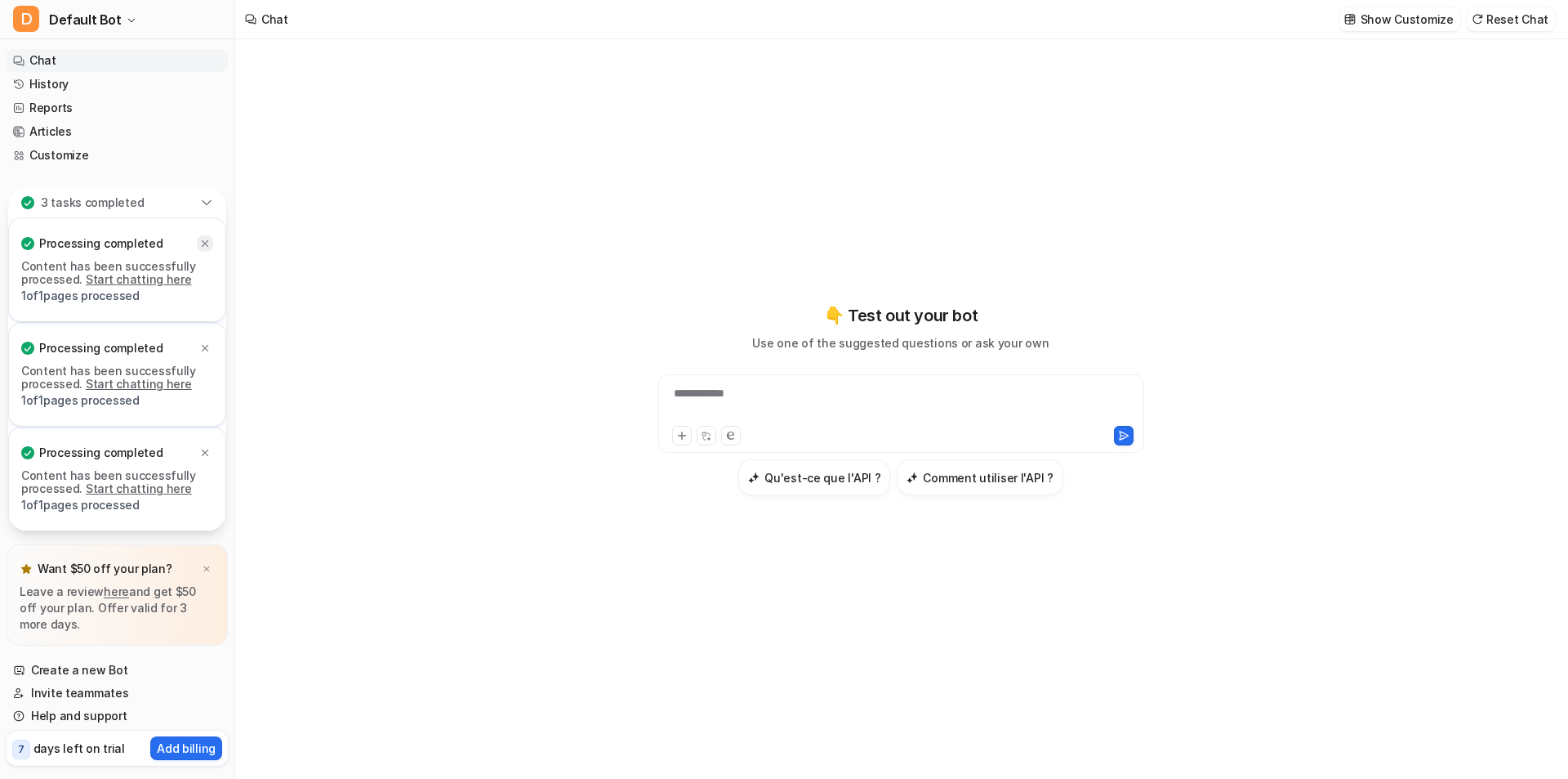
click at [204, 247] on icon at bounding box center [205, 244] width 12 height 12
click at [122, 213] on link "Google Drive" at bounding box center [117, 217] width 221 height 23
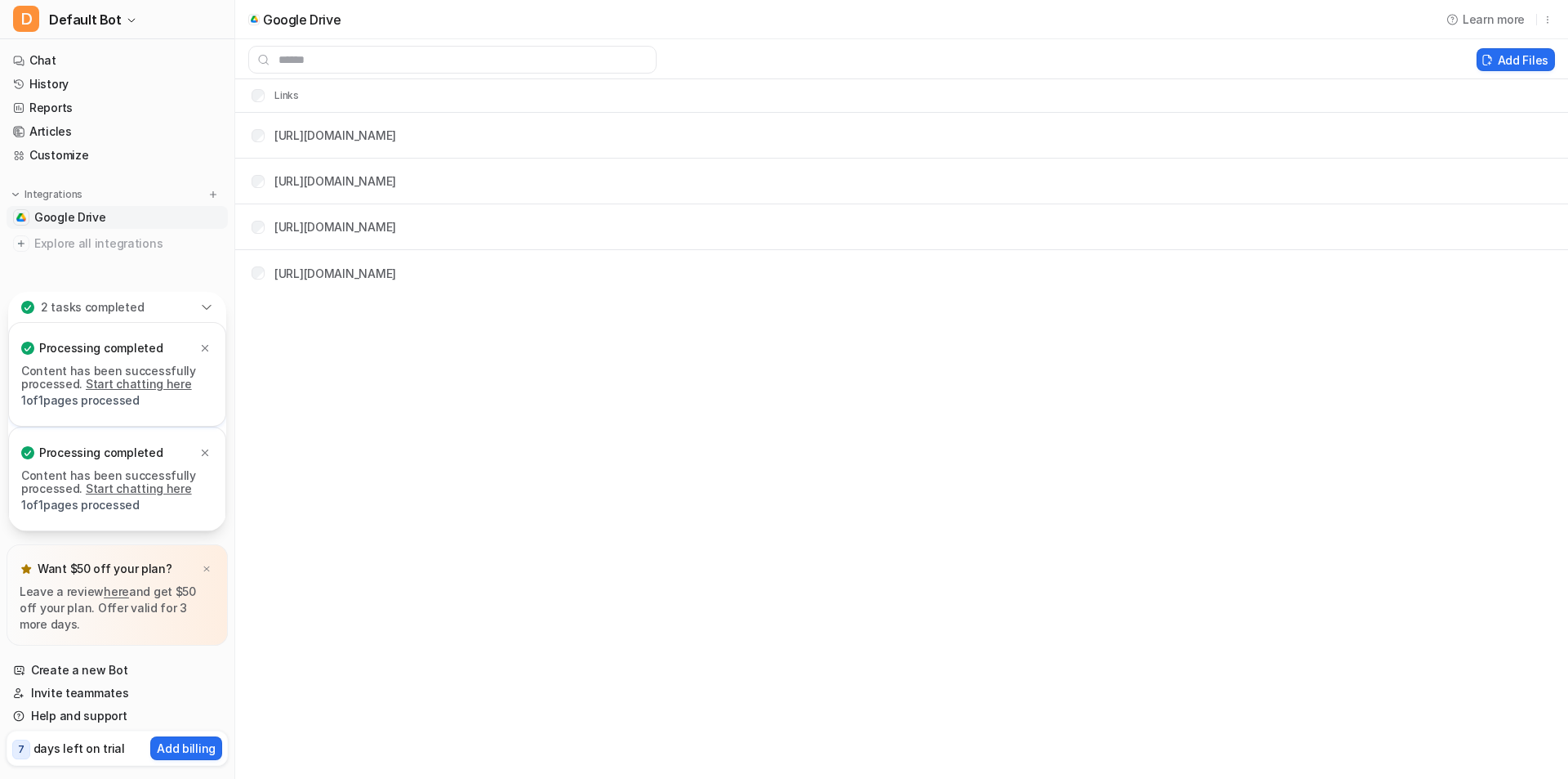
click at [257, 102] on th "Links" at bounding box center [269, 95] width 61 height 19
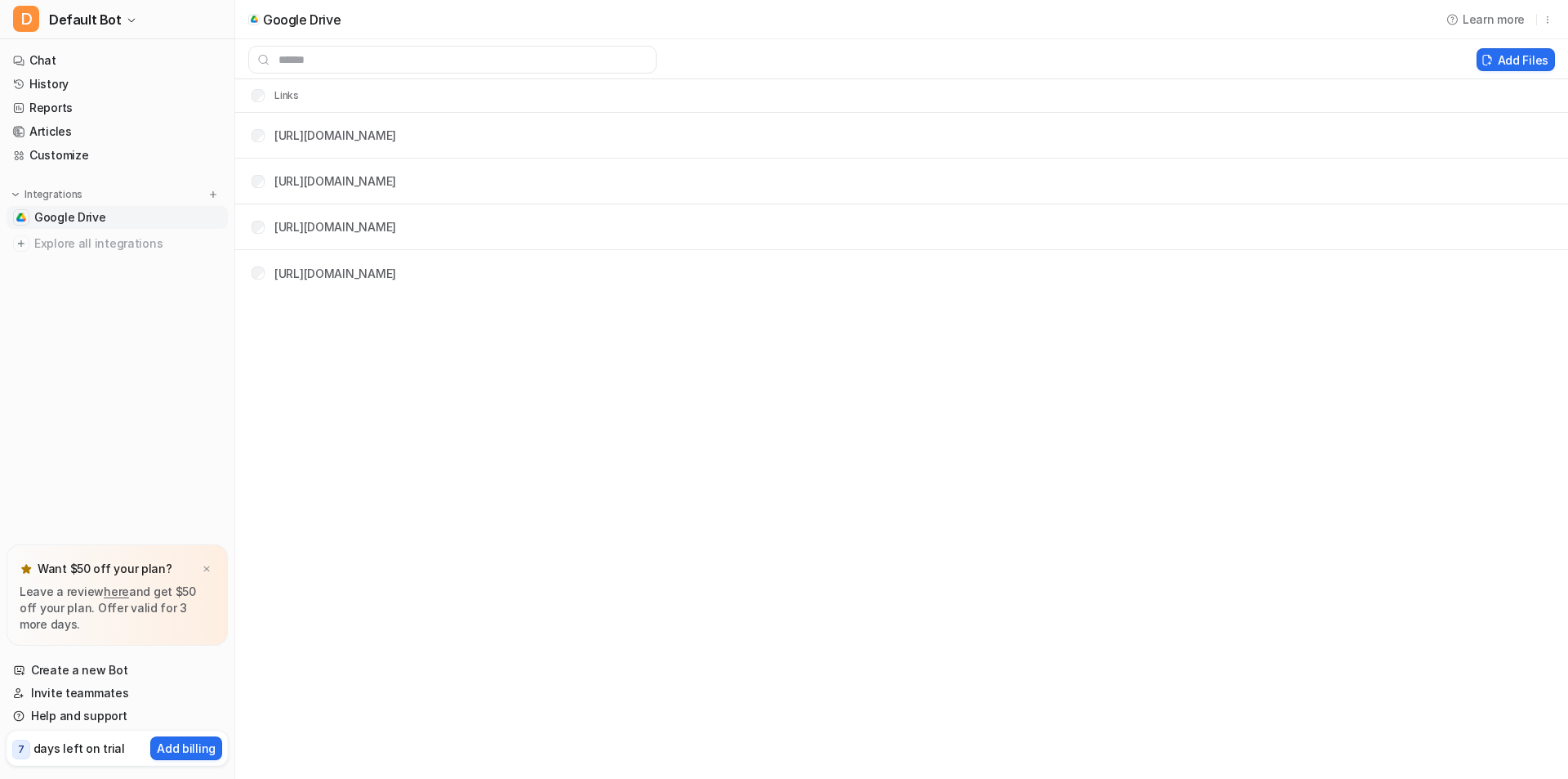
click at [416, 74] on div "Add Files" at bounding box center [901, 59] width 1333 height 40
click at [396, 143] on div "[URL][DOMAIN_NAME]" at bounding box center [335, 135] width 122 height 18
click at [396, 130] on link "[URL][DOMAIN_NAME]" at bounding box center [335, 135] width 122 height 14
click at [396, 176] on link "[URL][DOMAIN_NAME]" at bounding box center [335, 180] width 122 height 14
drag, startPoint x: 981, startPoint y: 178, endPoint x: 247, endPoint y: 182, distance: 734.0
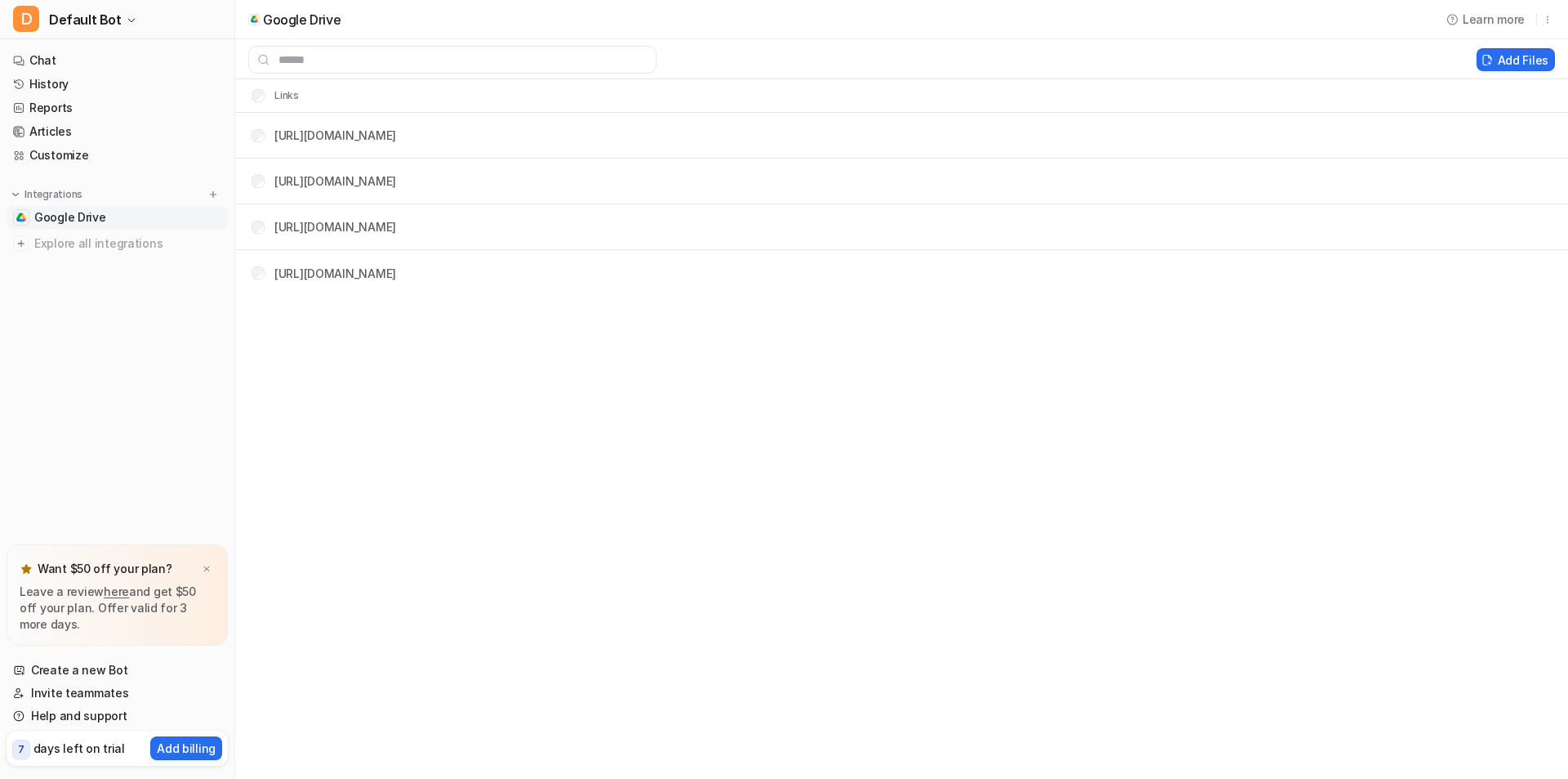
click at [247, 182] on tr "[URL][DOMAIN_NAME]" at bounding box center [901, 181] width 1333 height 46
copy div "[URL][DOMAIN_NAME]"
click at [50, 82] on link "History" at bounding box center [117, 83] width 221 height 23
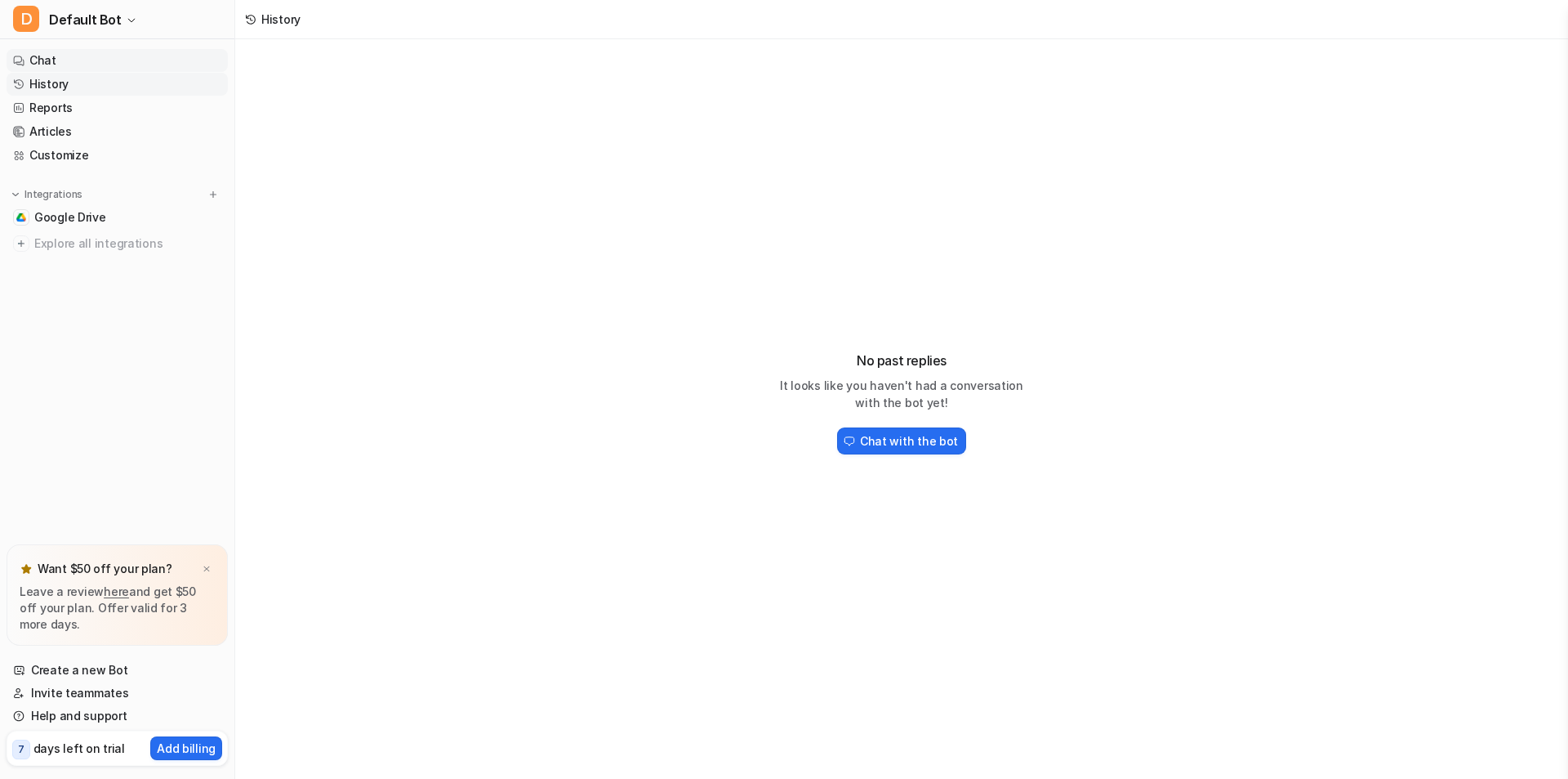
click at [119, 55] on link "Chat" at bounding box center [117, 60] width 221 height 23
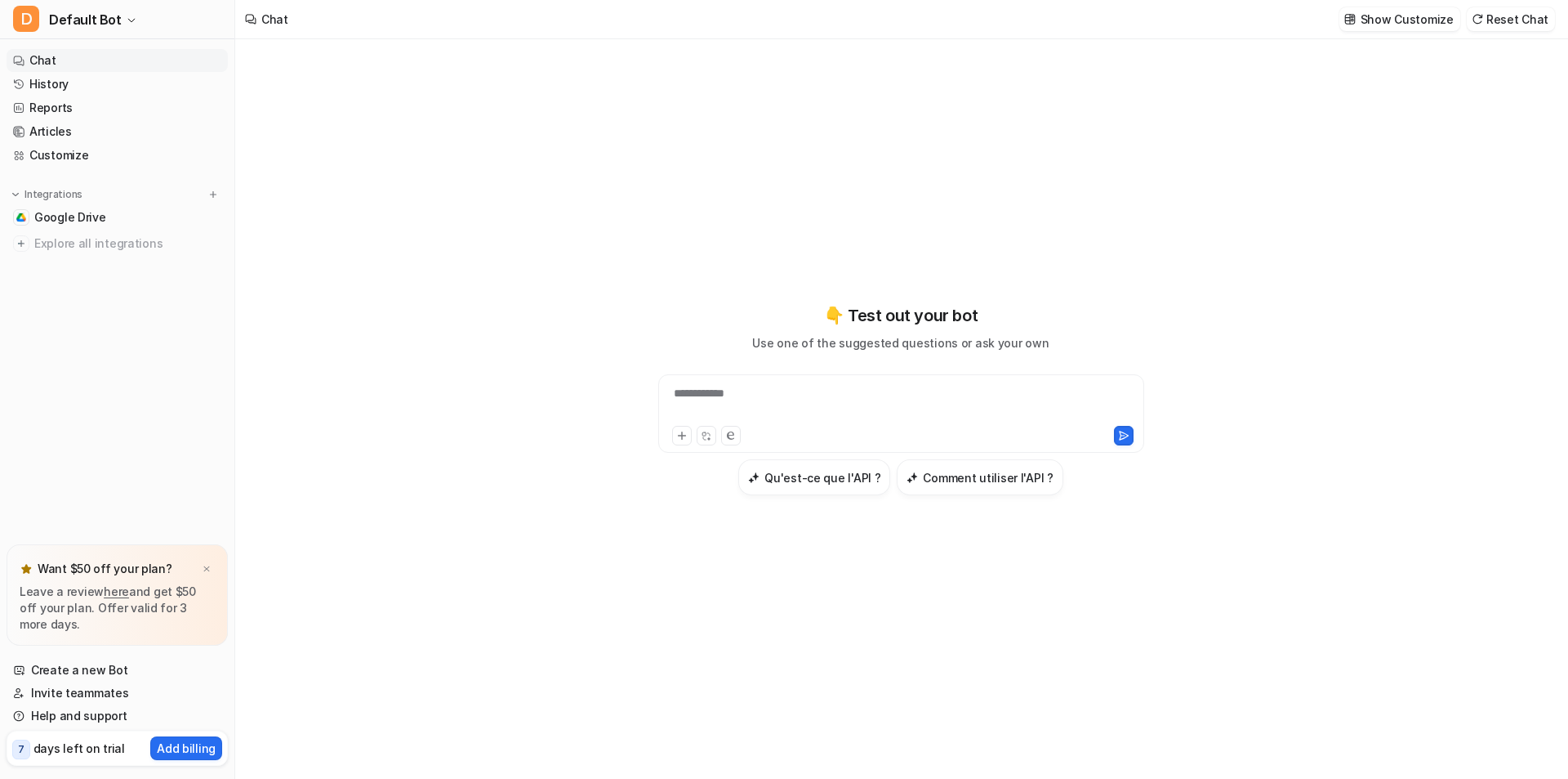
click at [814, 384] on div "**********" at bounding box center [901, 413] width 486 height 78
click at [812, 402] on div at bounding box center [901, 403] width 477 height 38
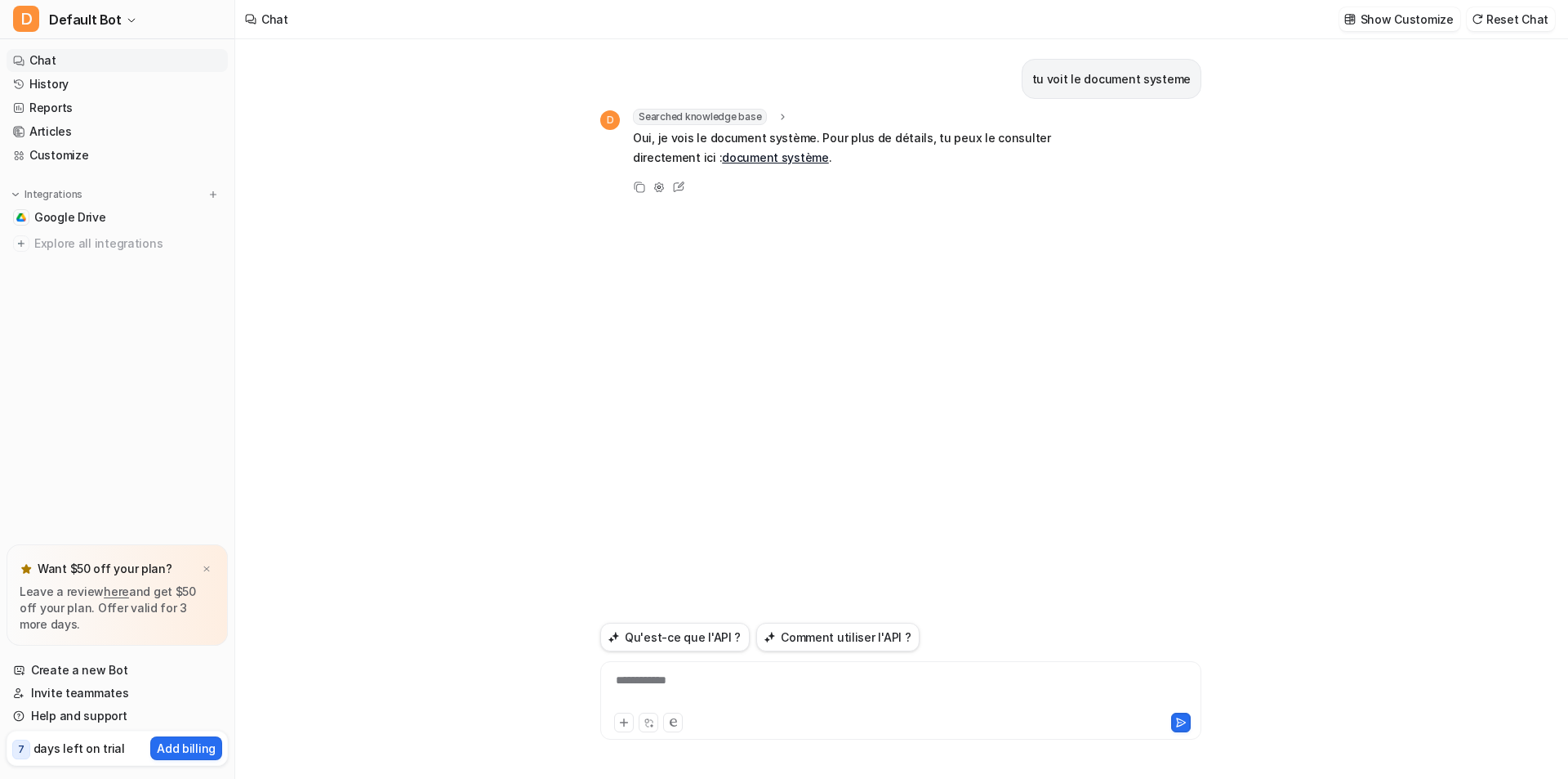
click at [735, 705] on div "**********" at bounding box center [900, 690] width 592 height 38
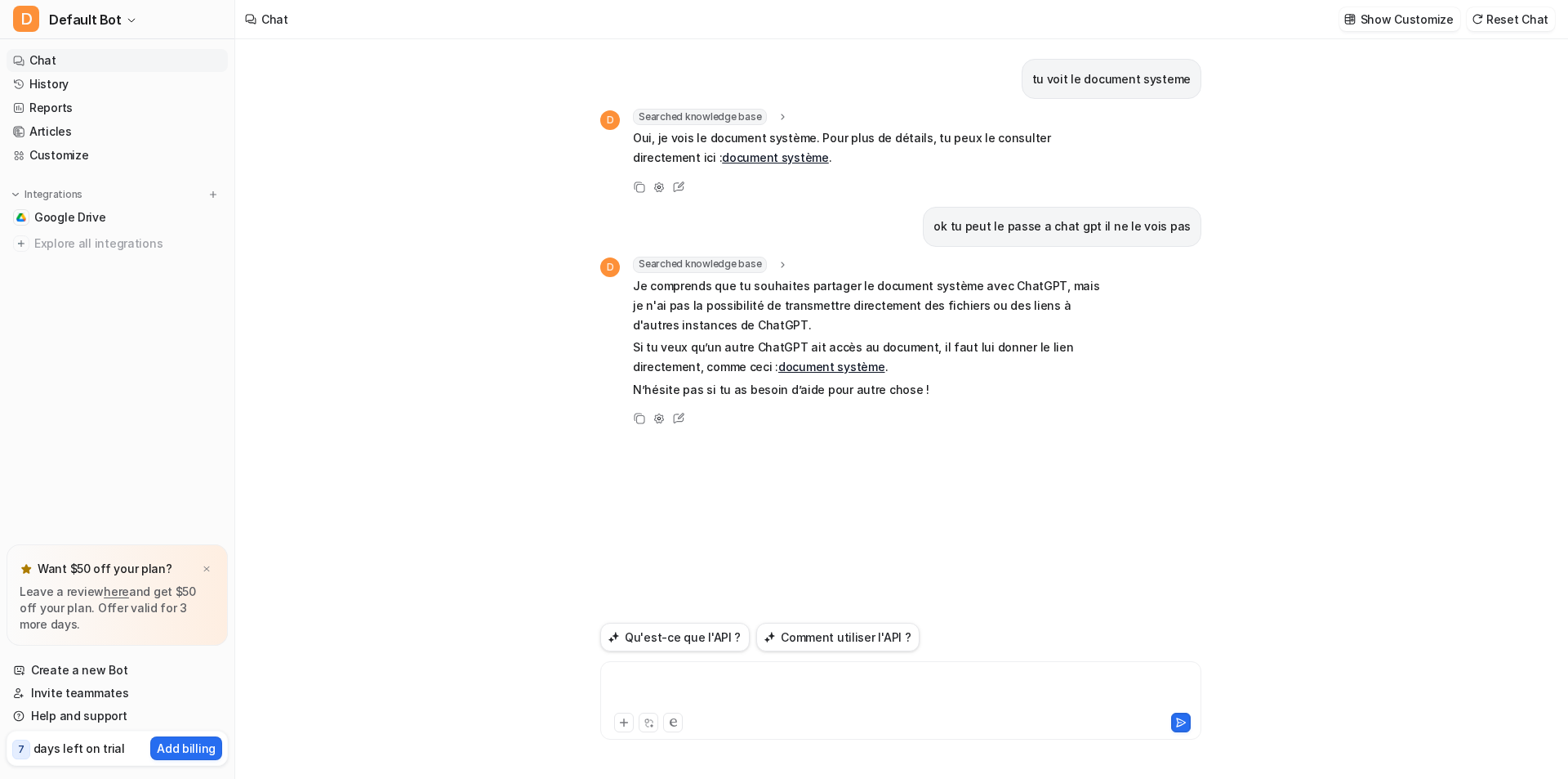
click at [726, 706] on div at bounding box center [900, 690] width 592 height 38
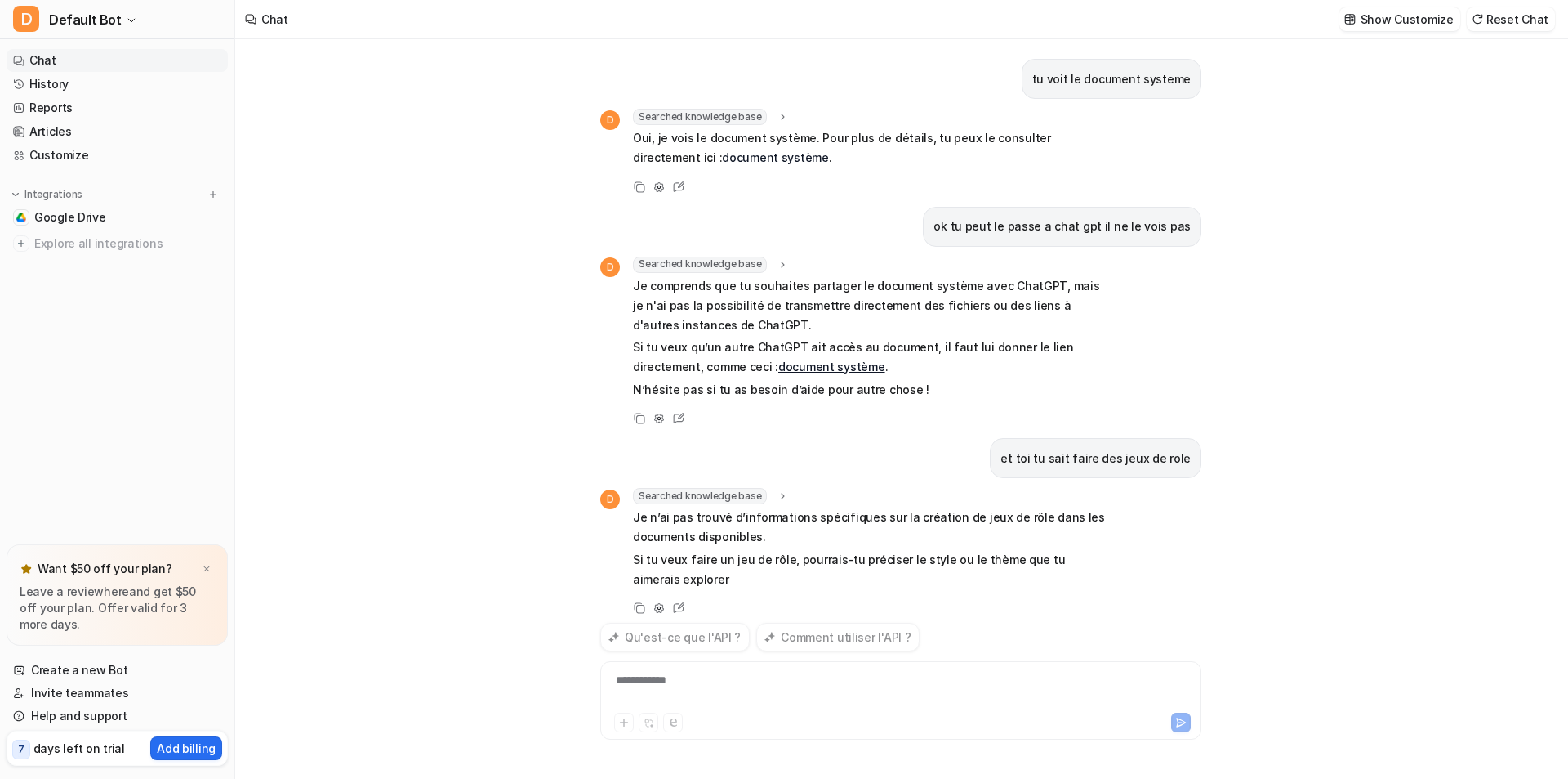
scroll to position [19, 0]
